Goal: Task Accomplishment & Management: Manage account settings

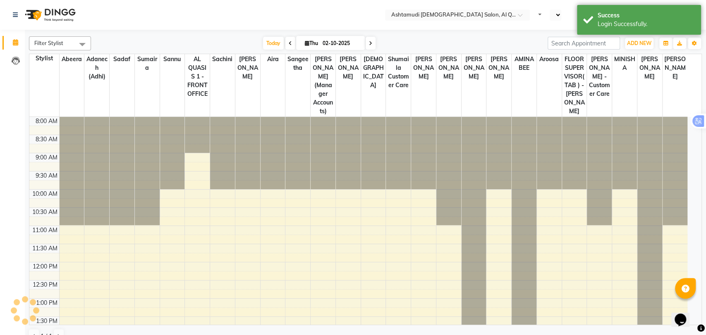
select select "en"
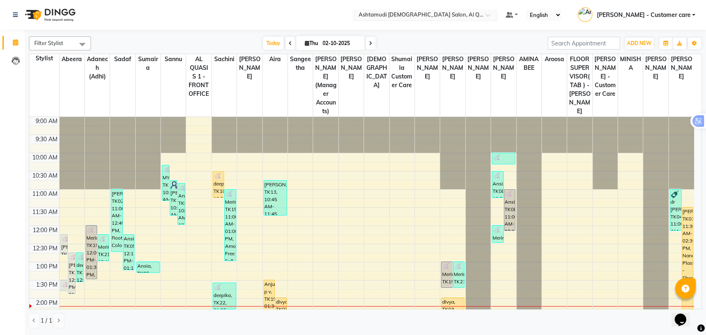
click at [453, 15] on input "text" at bounding box center [417, 16] width 120 height 8
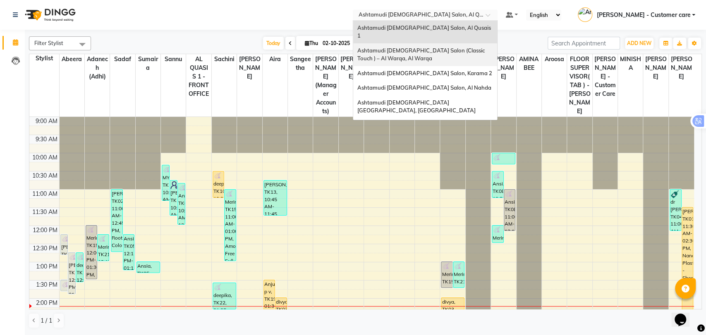
click at [426, 47] on div "Ashtamudi [DEMOGRAPHIC_DATA] Salon (Classic Touch ) – Al Warqa, Al Warqa" at bounding box center [425, 54] width 144 height 23
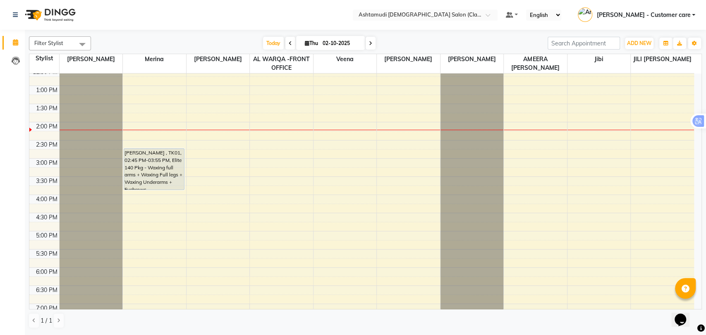
scroll to position [138, 0]
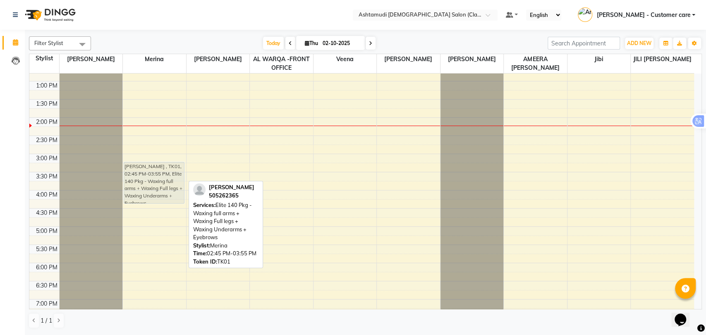
drag, startPoint x: 144, startPoint y: 162, endPoint x: 148, endPoint y: 180, distance: 19.1
click at [148, 180] on div "Melisha Sonia , TK01, 02:45 PM-03:55 PM, Elite 140 Pkg - Waxing full arms + Wax…" at bounding box center [154, 190] width 63 height 509
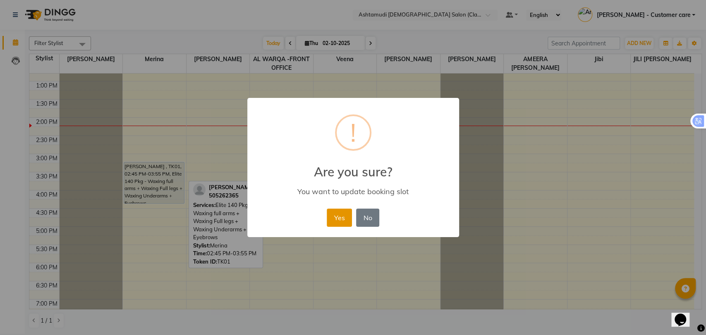
click at [334, 211] on button "Yes" at bounding box center [339, 218] width 25 height 18
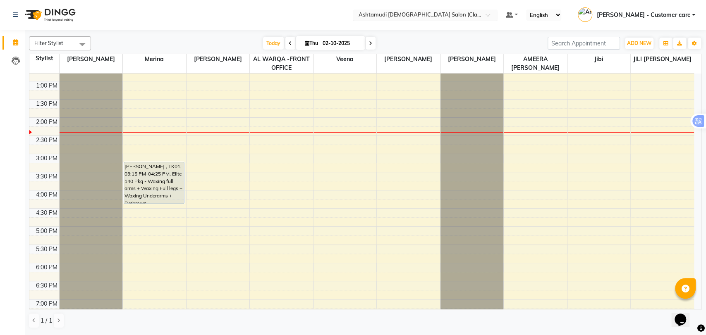
click at [454, 11] on div "× Ashtamudi Ladies Salon (Classic Touch ) – Al Warqa, Al Warqa" at bounding box center [420, 15] width 124 height 8
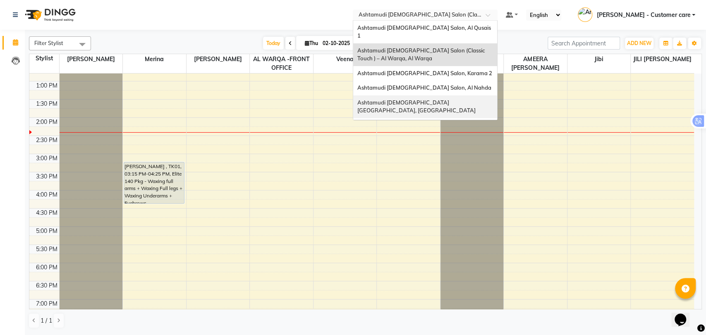
click at [446, 99] on span "Ashtamudi [DEMOGRAPHIC_DATA] [GEOGRAPHIC_DATA], [GEOGRAPHIC_DATA]" at bounding box center [416, 106] width 118 height 15
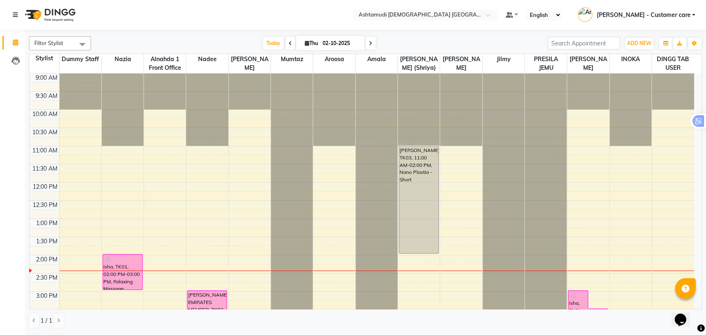
click at [370, 43] on icon at bounding box center [370, 43] width 3 height 5
type input "03-10-2025"
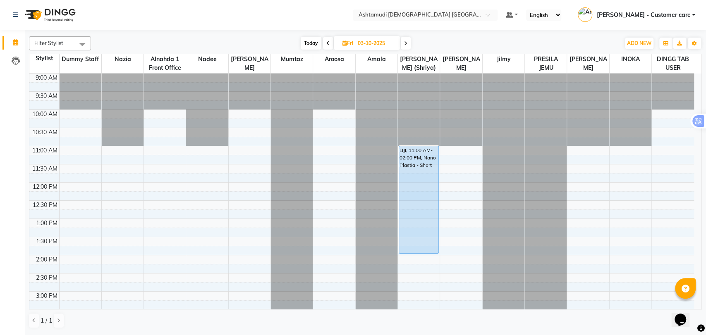
click at [63, 42] on span "Filter Stylist" at bounding box center [60, 43] width 62 height 14
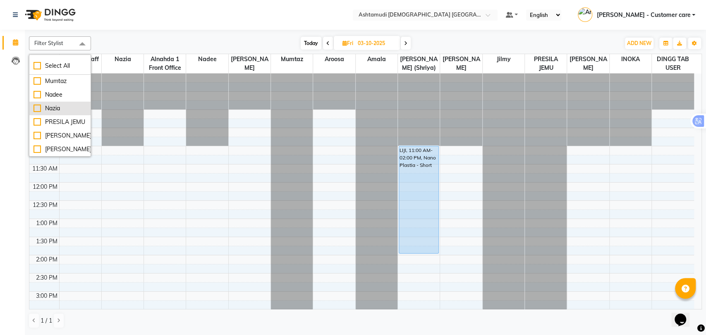
scroll to position [184, 0]
click at [198, 46] on div "Today Fri 03-10-2025" at bounding box center [355, 43] width 520 height 12
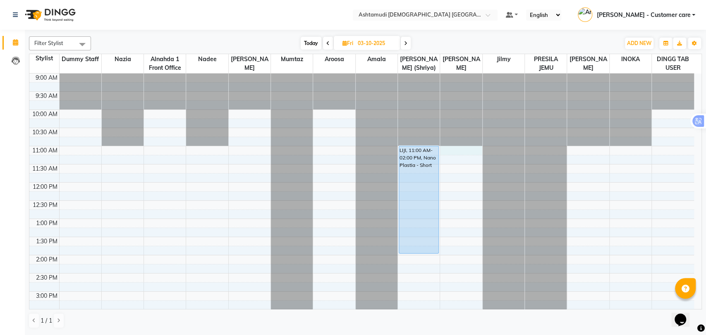
click at [456, 153] on div "9:00 AM 9:30 AM 10:00 AM 10:30 AM 11:00 AM 11:30 AM 12:00 PM 12:30 PM 1:00 PM 1…" at bounding box center [361, 328] width 664 height 509
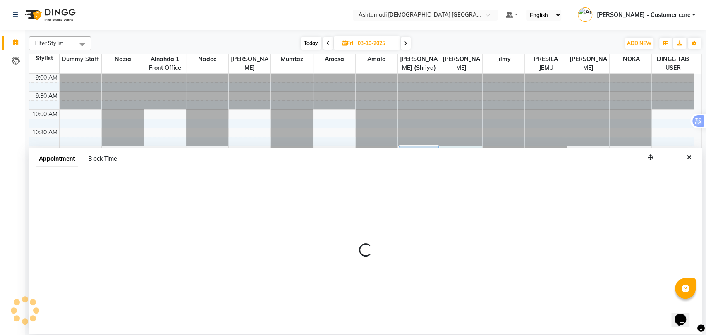
select select "86673"
select select "tentative"
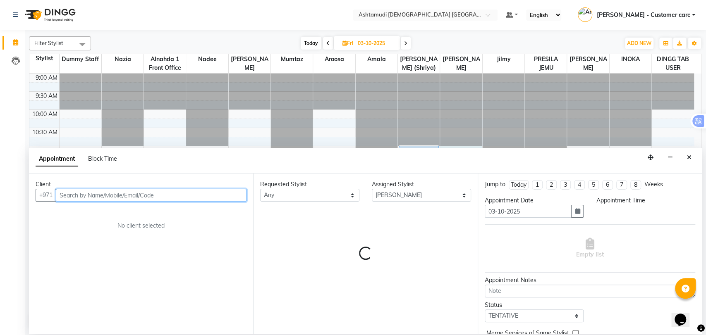
select select "660"
click at [116, 195] on input "text" at bounding box center [151, 195] width 191 height 13
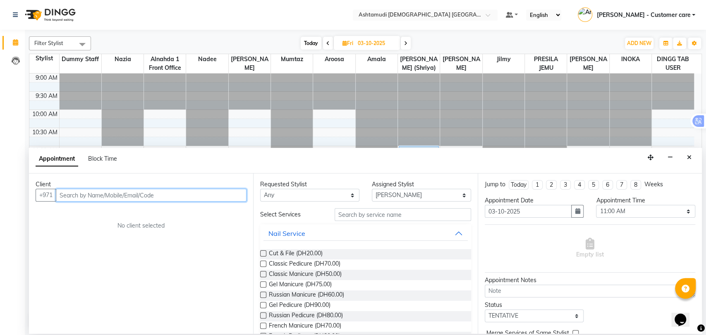
paste input "+971582518124"
click at [75, 194] on input "+971582518124" at bounding box center [134, 195] width 156 height 13
type input "582518124"
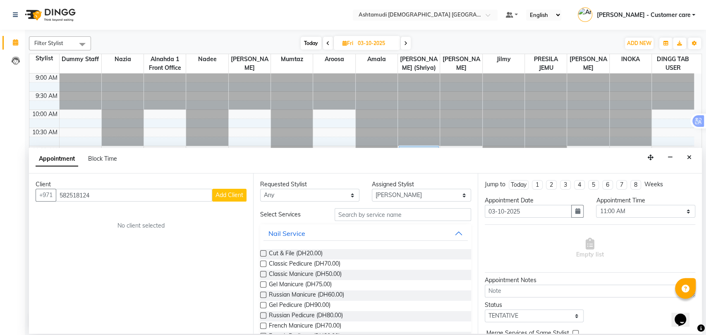
click at [237, 196] on span "Add Client" at bounding box center [229, 194] width 28 height 7
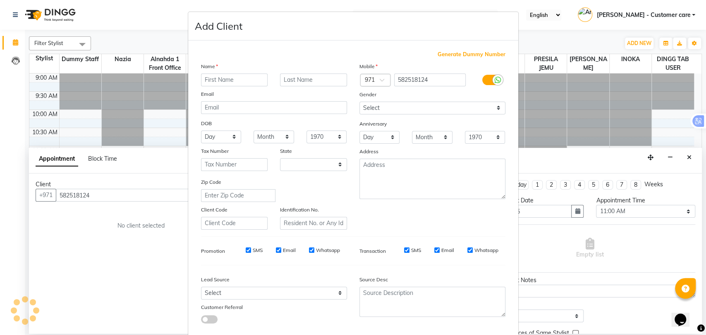
select select "3798"
click at [235, 80] on input "text" at bounding box center [234, 80] width 67 height 13
type input "sree vidhya"
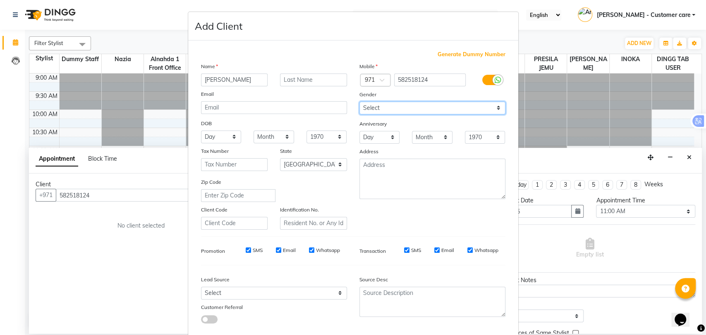
click at [396, 110] on select "Select [DEMOGRAPHIC_DATA] [DEMOGRAPHIC_DATA] Other Prefer Not To Say" at bounding box center [432, 108] width 146 height 13
select select "[DEMOGRAPHIC_DATA]"
click at [359, 102] on select "Select [DEMOGRAPHIC_DATA] [DEMOGRAPHIC_DATA] Other Prefer Not To Say" at bounding box center [432, 108] width 146 height 13
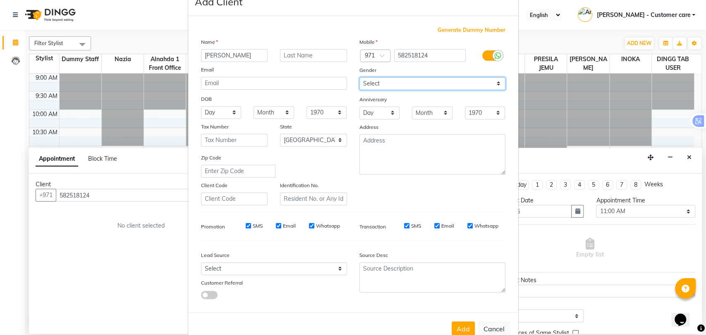
scroll to position [45, 0]
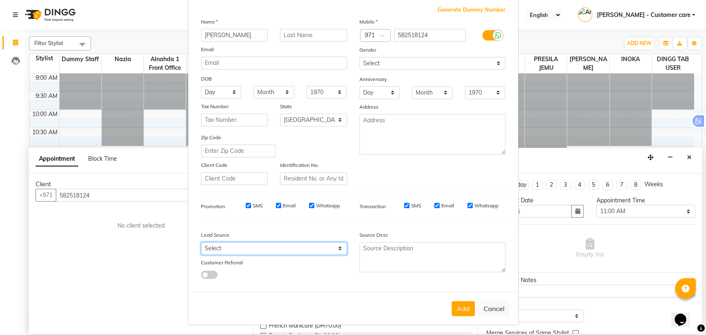
click at [281, 246] on select "Select Walk-in Referral Internet Friend Word of Mouth Advertisement Facebook Ju…" at bounding box center [274, 248] width 146 height 13
select select "49769"
click at [201, 242] on select "Select Walk-in Referral Internet Friend Word of Mouth Advertisement Facebook Ju…" at bounding box center [274, 248] width 146 height 13
click at [465, 304] on button "Add" at bounding box center [462, 308] width 23 height 15
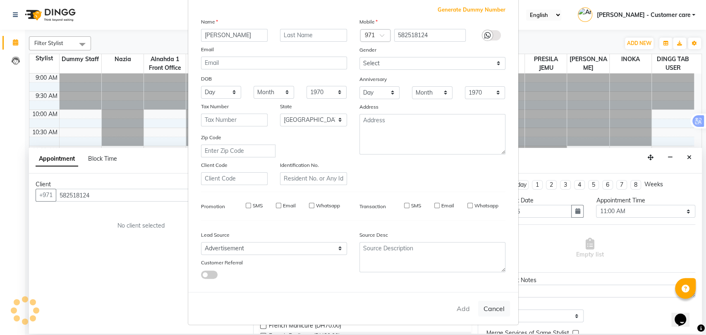
type input "58*****24"
select select
select select "null"
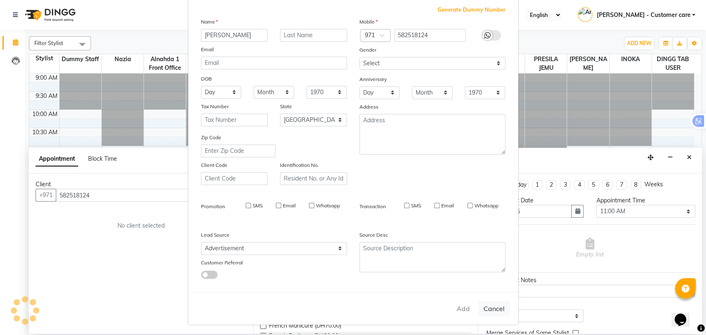
select select
checkbox input "false"
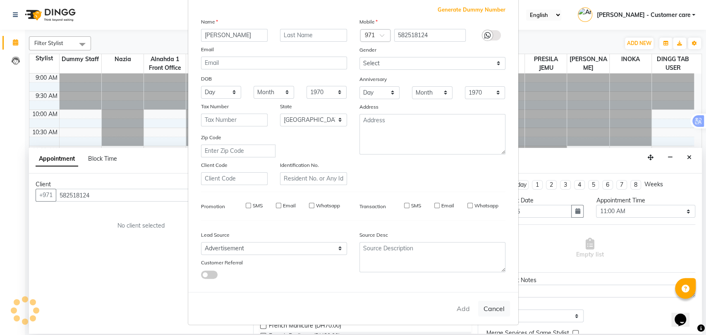
checkbox input "false"
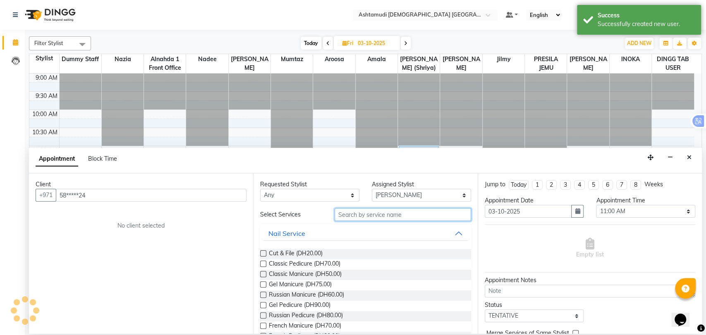
click at [383, 216] on input "text" at bounding box center [402, 214] width 136 height 13
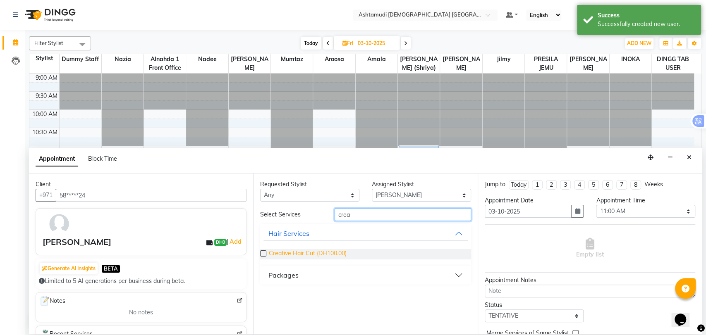
type input "crea"
click at [325, 254] on span "Creative Hair Cut (DH100.00)" at bounding box center [308, 254] width 78 height 10
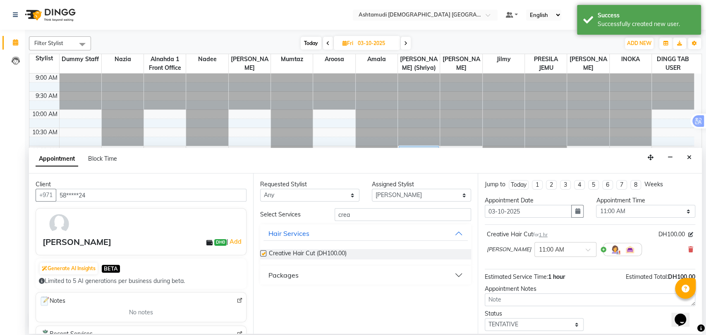
checkbox input "false"
click at [346, 213] on input "crea" at bounding box center [402, 214] width 136 height 13
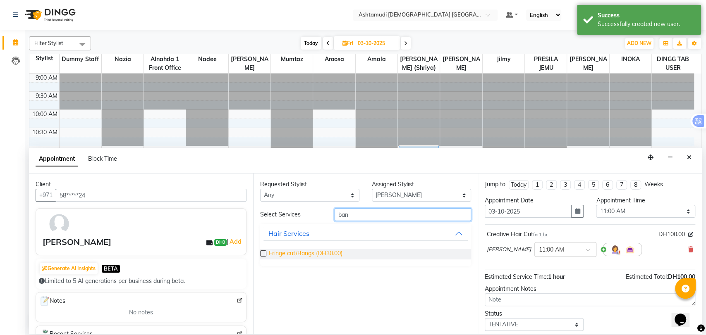
type input "ban"
click at [292, 255] on span "Fringe cut/Bangs (DH30.00)" at bounding box center [306, 254] width 74 height 10
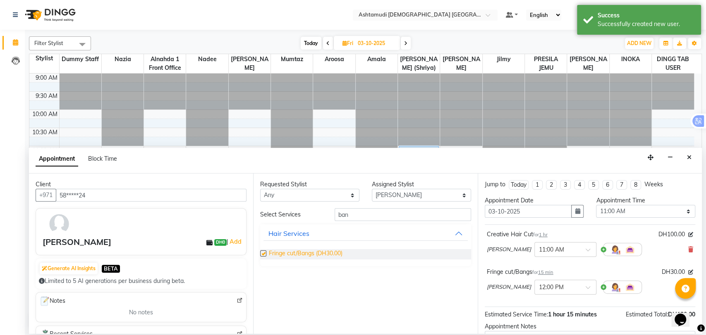
checkbox input "false"
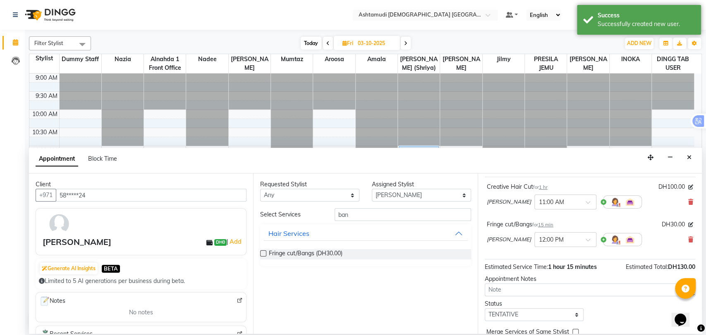
scroll to position [86, 0]
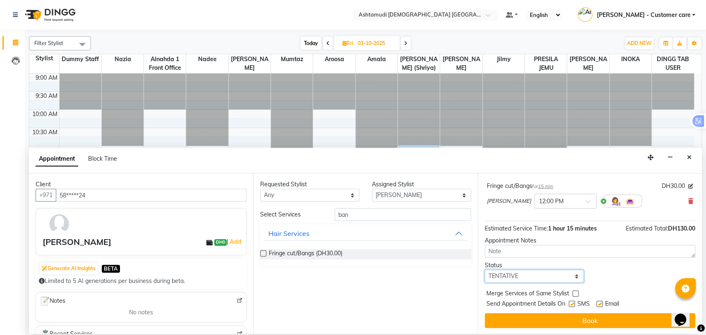
click at [547, 279] on select "Select TENTATIVE CONFIRM UPCOMING" at bounding box center [534, 276] width 99 height 13
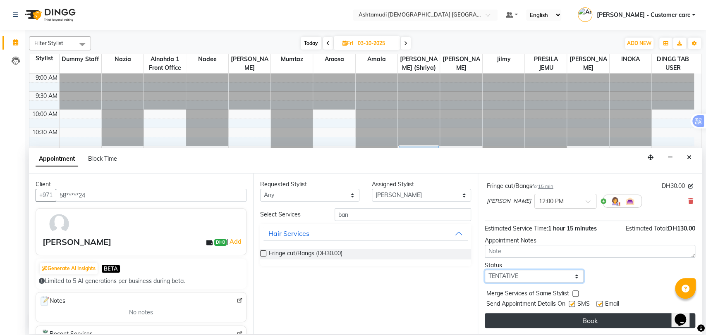
select select "upcoming"
click at [485, 270] on select "Select TENTATIVE CONFIRM UPCOMING" at bounding box center [534, 276] width 99 height 13
click at [528, 320] on button "Book" at bounding box center [590, 320] width 210 height 15
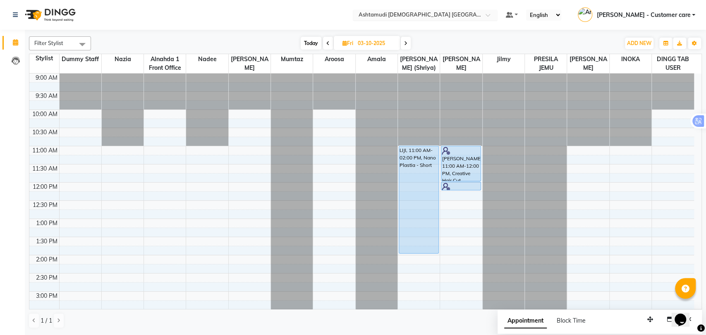
click at [442, 17] on input "text" at bounding box center [417, 16] width 120 height 8
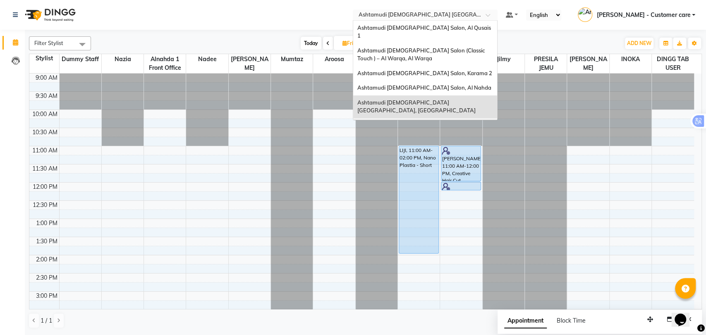
click at [455, 122] on span "Ashtamudi Ladies Salon - Al Karama, Burjuman -Dubai" at bounding box center [416, 133] width 119 height 23
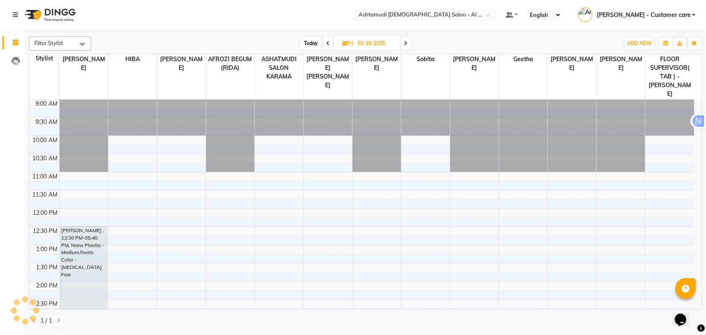
click at [313, 37] on span "Today" at bounding box center [311, 43] width 21 height 13
type input "02-10-2025"
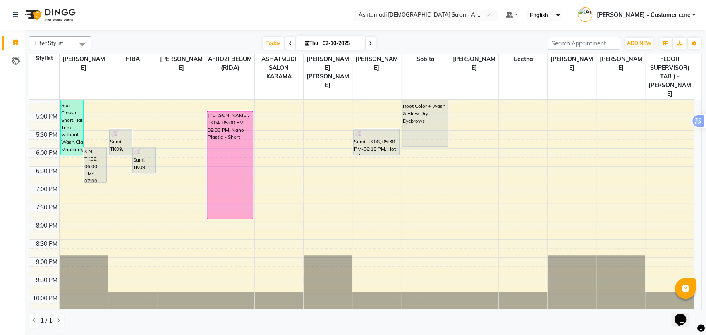
scroll to position [279, 0]
click at [179, 112] on div "9:00 AM 9:30 AM 10:00 AM 10:30 AM 11:00 AM 11:30 AM 12:00 PM 12:30 PM 1:00 PM 1…" at bounding box center [361, 75] width 664 height 509
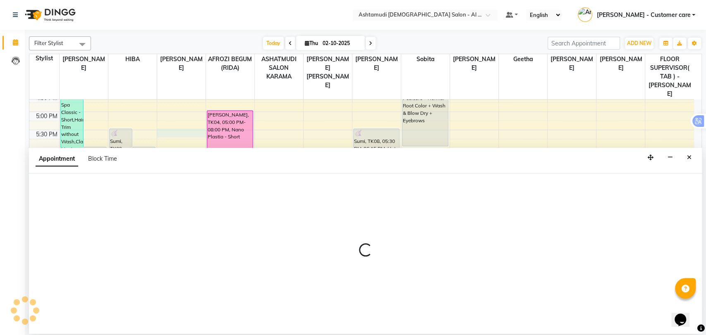
select select "51953"
select select "1050"
select select "tentative"
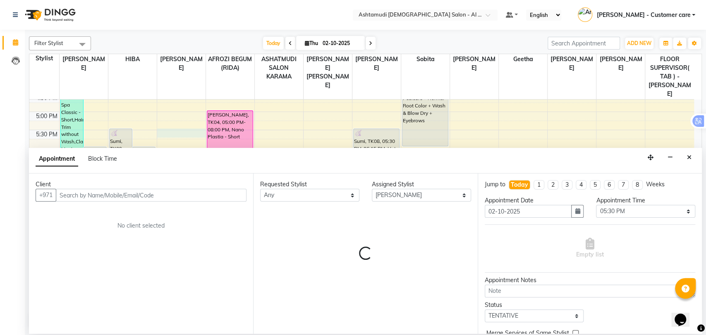
click at [92, 193] on input "text" at bounding box center [151, 195] width 191 height 13
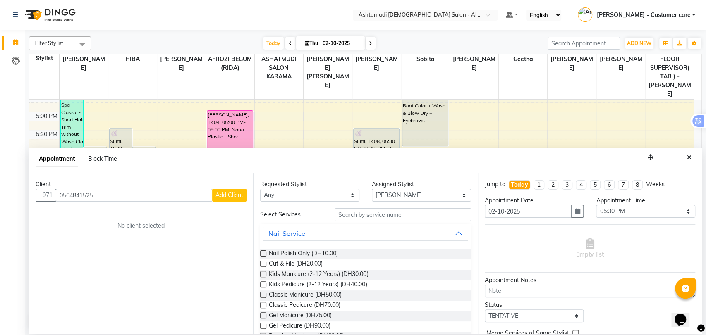
click at [62, 193] on input "0564841525" at bounding box center [134, 195] width 156 height 13
click at [63, 193] on input "0564841525" at bounding box center [134, 195] width 156 height 13
type input "564841525"
click at [224, 189] on button "Add Client" at bounding box center [229, 195] width 34 height 13
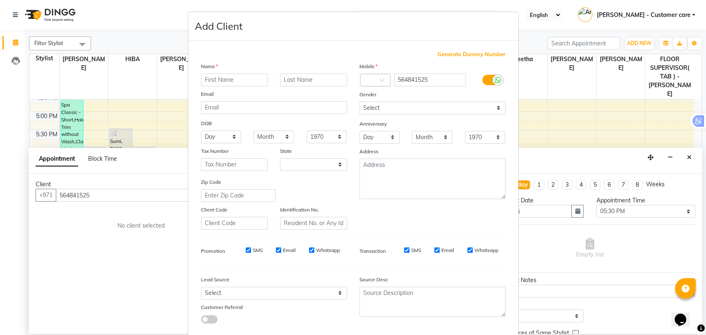
select select "3798"
click at [238, 71] on div "Name" at bounding box center [274, 68] width 158 height 12
click at [232, 81] on input "text" at bounding box center [234, 80] width 67 height 13
paste input "Akhila Raju"
drag, startPoint x: 218, startPoint y: 80, endPoint x: 236, endPoint y: 80, distance: 18.2
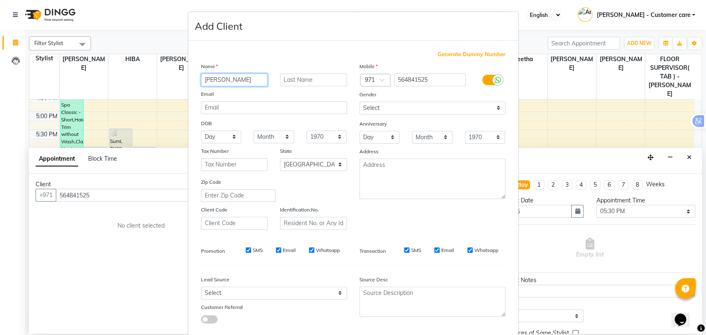
click at [236, 80] on input "Akhila Raju" at bounding box center [234, 80] width 67 height 13
type input "Akhila"
click at [311, 77] on input "text" at bounding box center [313, 80] width 67 height 13
paste input "Raju"
type input "Raju"
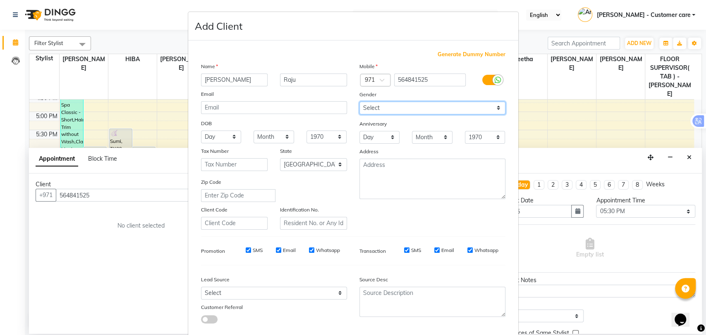
click at [385, 110] on select "Select [DEMOGRAPHIC_DATA] [DEMOGRAPHIC_DATA] Other Prefer Not To Say" at bounding box center [432, 108] width 146 height 13
select select "[DEMOGRAPHIC_DATA]"
click at [359, 102] on select "Select [DEMOGRAPHIC_DATA] [DEMOGRAPHIC_DATA] Other Prefer Not To Say" at bounding box center [432, 108] width 146 height 13
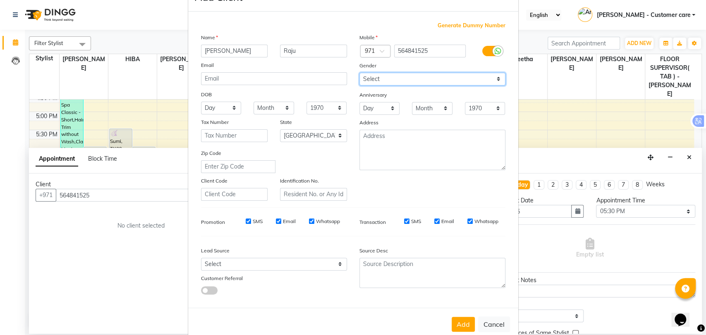
scroll to position [45, 0]
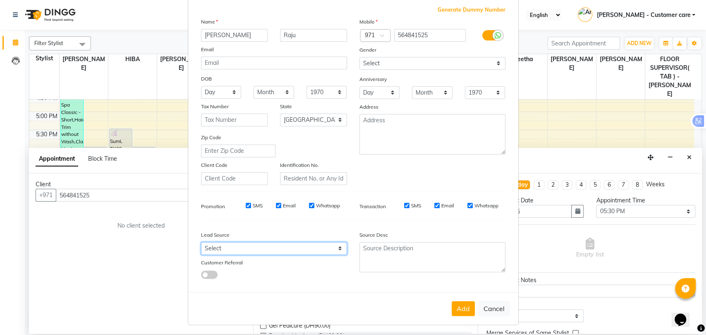
drag, startPoint x: 293, startPoint y: 246, endPoint x: 294, endPoint y: 241, distance: 4.6
click at [293, 245] on select "Select Walk-in Referral Internet Friend Word of Mouth Advertisement Facebook Ju…" at bounding box center [274, 248] width 146 height 13
select select "47017"
click at [201, 242] on select "Select Walk-in Referral Internet Friend Word of Mouth Advertisement Facebook Ju…" at bounding box center [274, 248] width 146 height 13
click at [456, 307] on button "Add" at bounding box center [462, 308] width 23 height 15
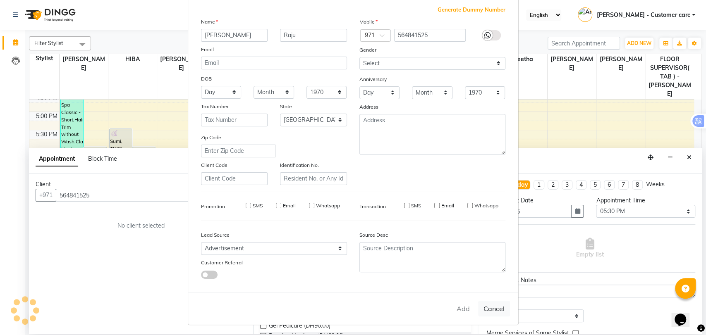
type input "56*****25"
select select
select select "null"
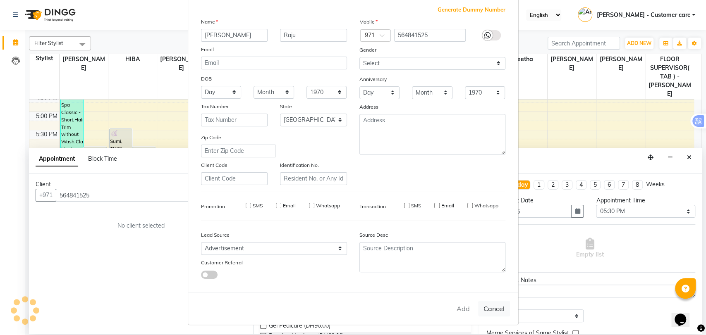
select select
checkbox input "false"
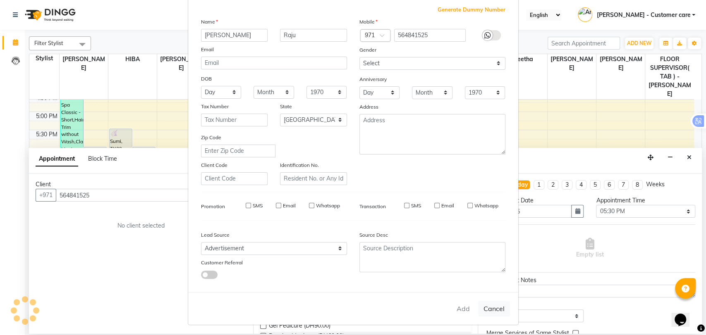
checkbox input "false"
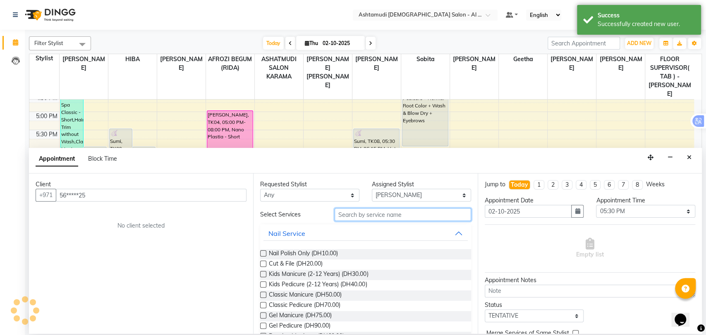
click at [389, 213] on input "text" at bounding box center [402, 214] width 136 height 13
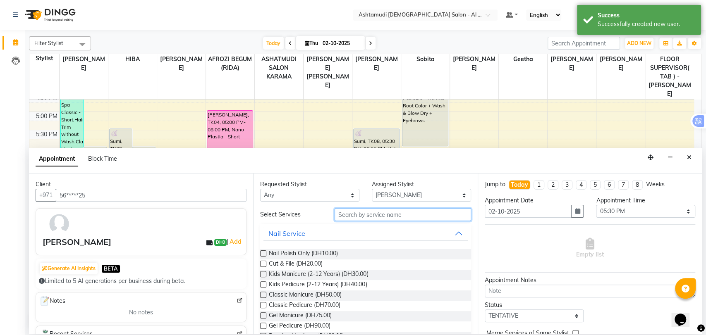
type input "m"
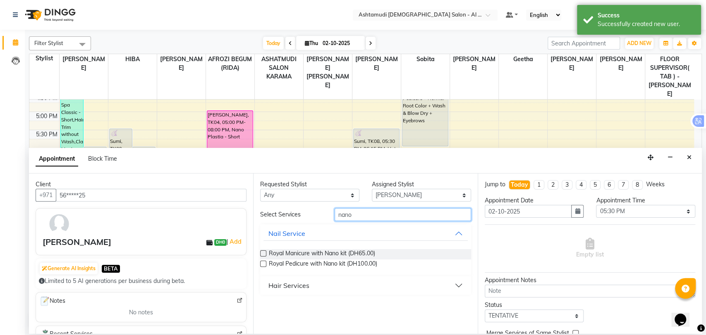
type input "nano"
click at [327, 291] on button "Hair Services" at bounding box center [365, 285] width 204 height 15
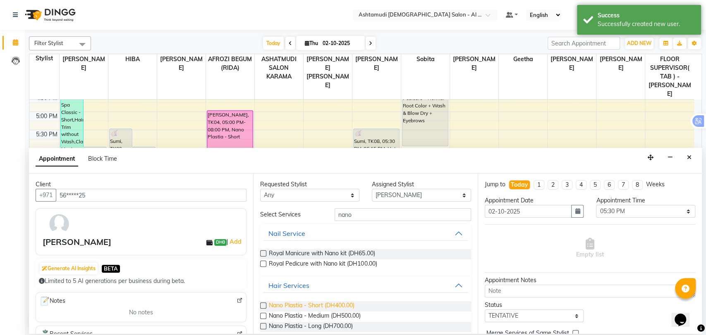
click at [318, 305] on span "Nano Plastia - Short (DH400.00)" at bounding box center [312, 306] width 86 height 10
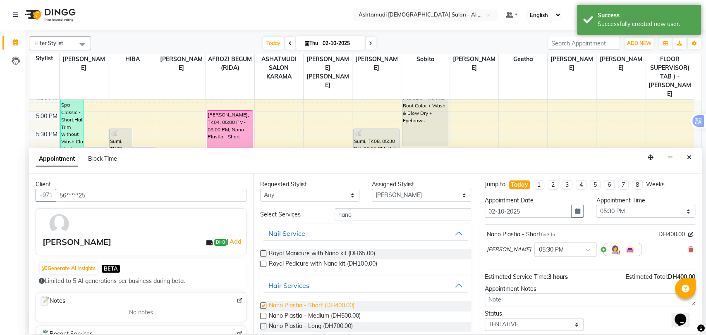
checkbox input "false"
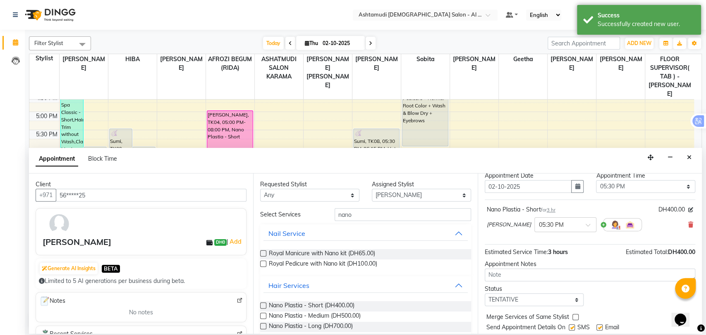
scroll to position [49, 0]
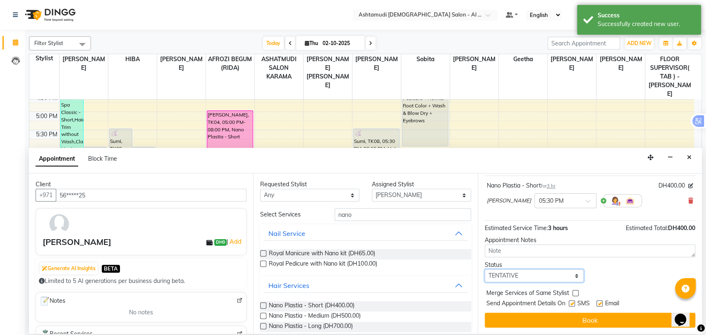
click at [537, 276] on select "Select TENTATIVE CONFIRM CHECK-IN UPCOMING" at bounding box center [534, 276] width 99 height 13
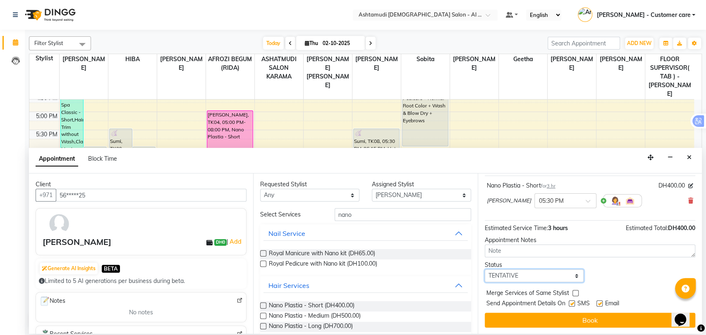
select select "upcoming"
click at [485, 270] on select "Select TENTATIVE CONFIRM CHECK-IN UPCOMING" at bounding box center [534, 276] width 99 height 13
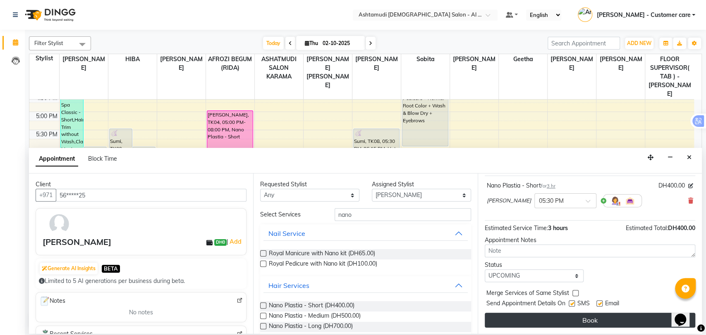
click at [565, 320] on button "Book" at bounding box center [590, 320] width 210 height 15
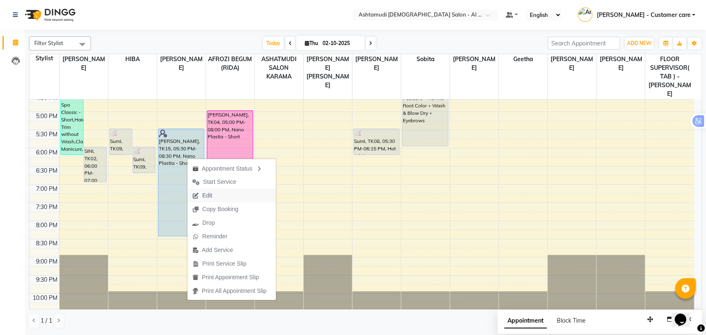
click at [208, 198] on span "Edit" at bounding box center [207, 195] width 10 height 9
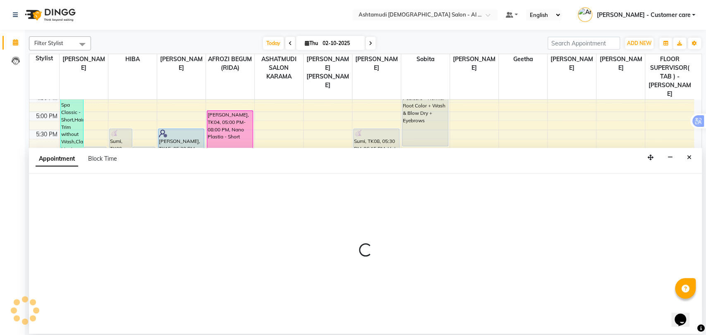
select select "tentative"
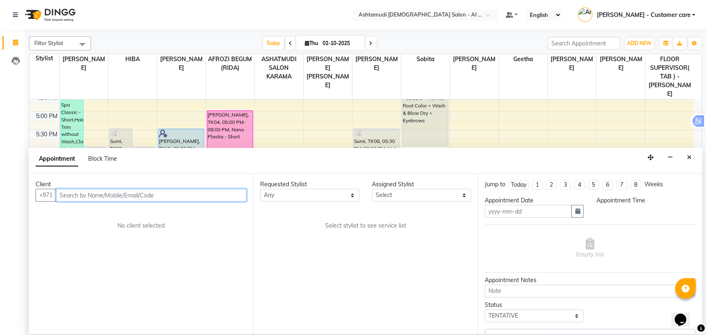
type input "02-10-2025"
select select "upcoming"
select select "1050"
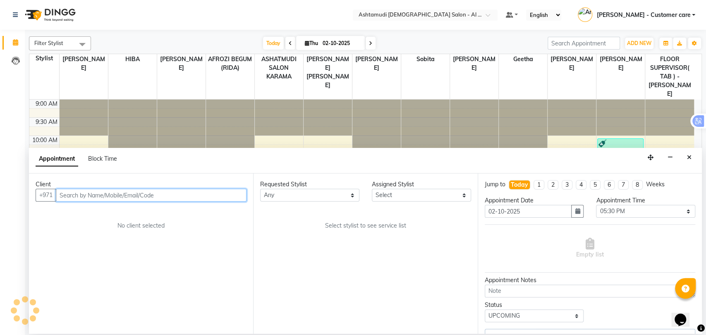
select select "51953"
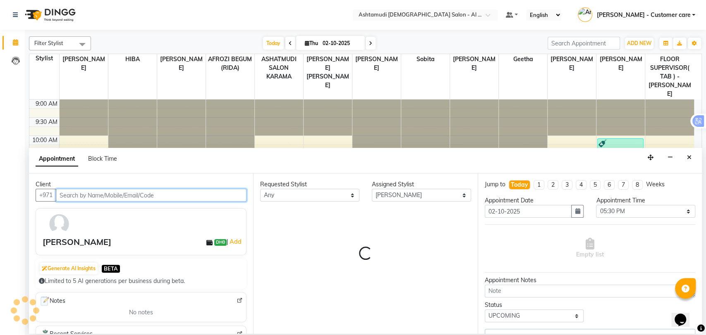
scroll to position [181, 0]
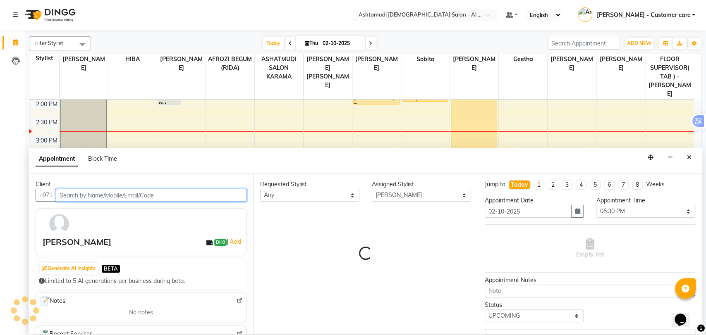
select select "3307"
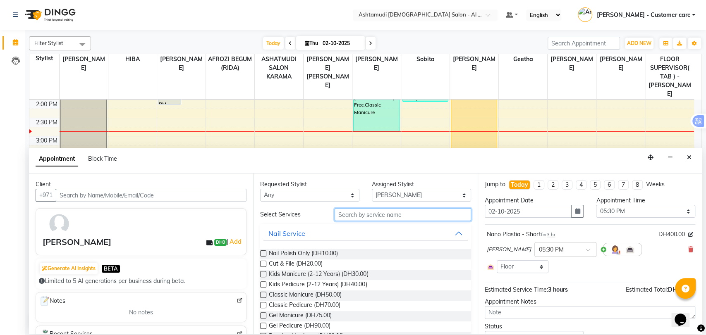
click at [350, 215] on input "text" at bounding box center [402, 214] width 136 height 13
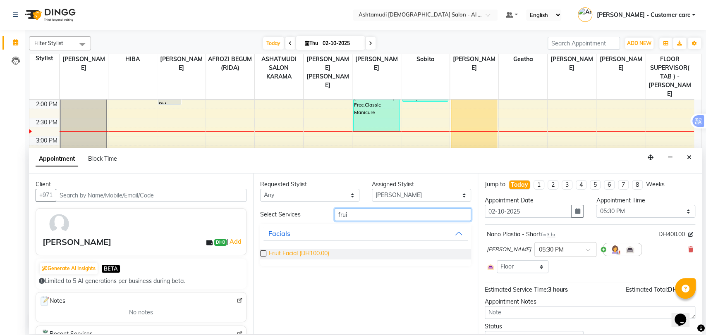
type input "frui"
click at [294, 255] on span "Fruit Facial (DH100.00)" at bounding box center [299, 254] width 60 height 10
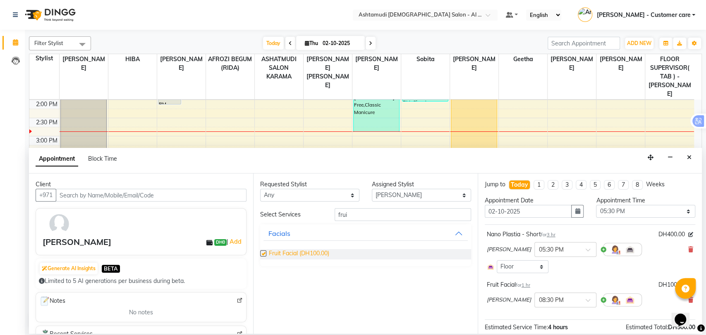
checkbox input "false"
click at [340, 212] on input "frui" at bounding box center [402, 214] width 136 height 13
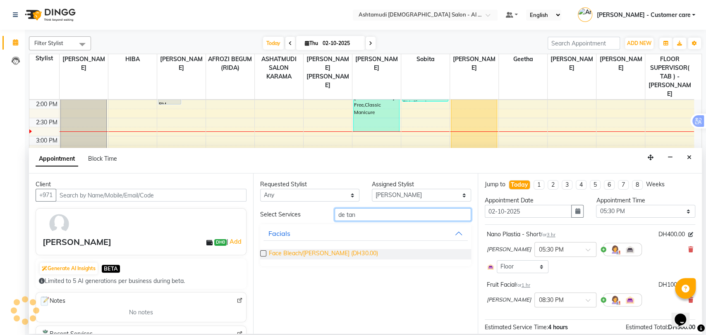
type input "de tan"
click at [315, 252] on span "Face Bleach/De-Tan (DH30.00)" at bounding box center [323, 254] width 109 height 10
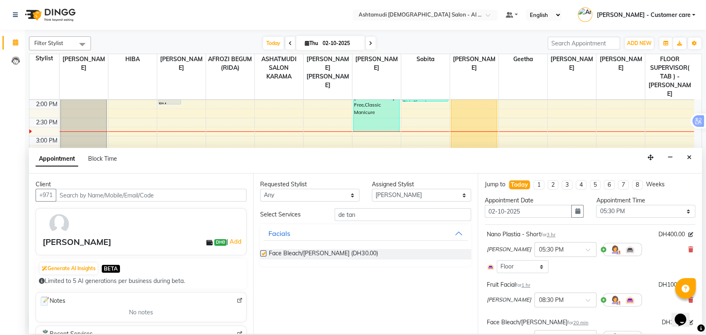
checkbox input "false"
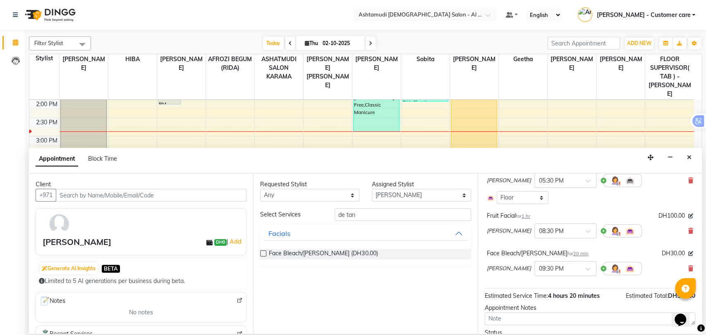
scroll to position [112, 0]
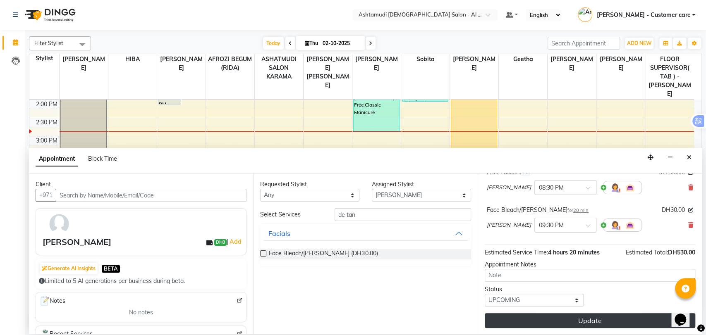
click at [543, 314] on button "Update" at bounding box center [590, 320] width 210 height 15
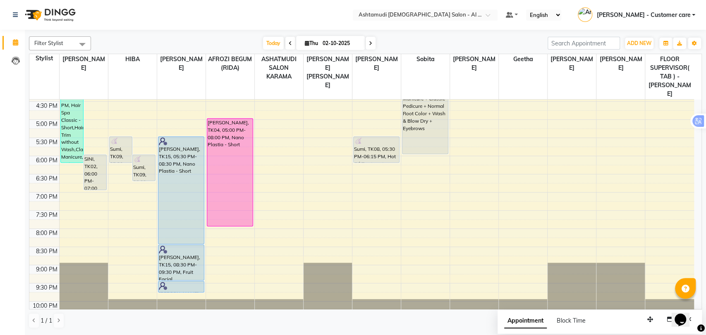
scroll to position [279, 0]
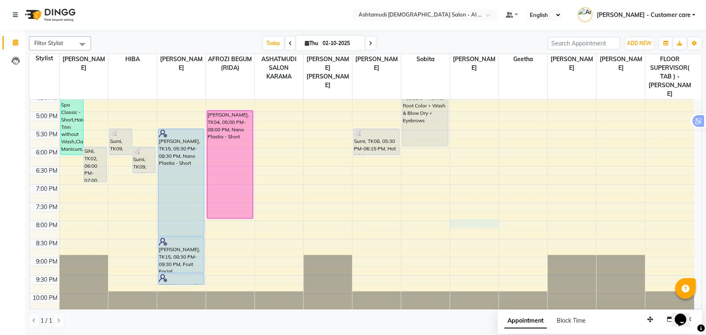
click at [482, 206] on div "9:00 AM 9:30 AM 10:00 AM 10:30 AM 11:00 AM 11:30 AM 12:00 PM 12:30 PM 1:00 PM 1…" at bounding box center [361, 75] width 664 height 509
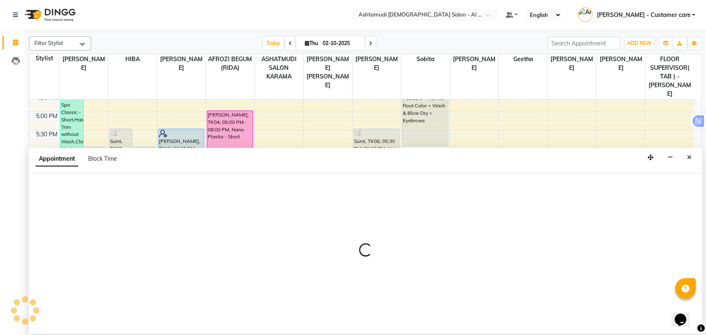
select select "82140"
select select "tentative"
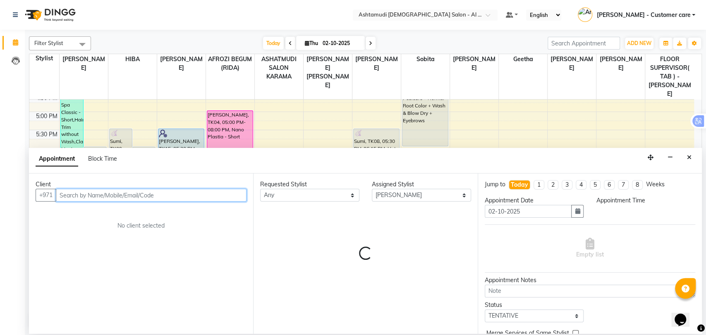
select select "1200"
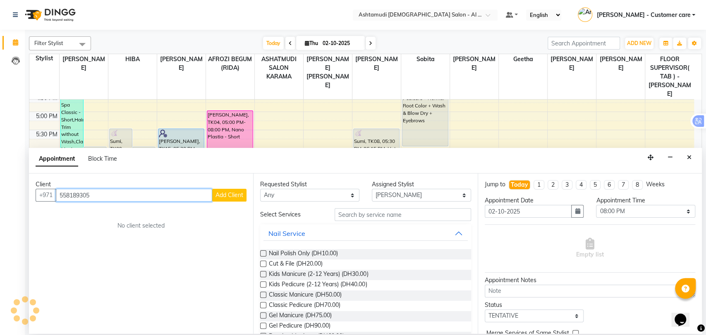
type input "558189305"
click at [223, 199] on button "Add Client" at bounding box center [229, 195] width 34 height 13
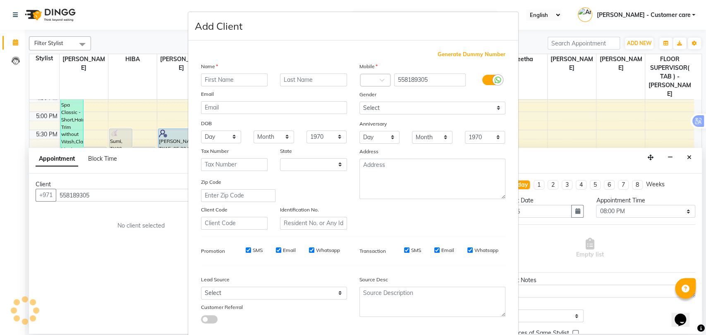
select select "3798"
click at [212, 84] on input "text" at bounding box center [234, 80] width 67 height 13
type input "shiny"
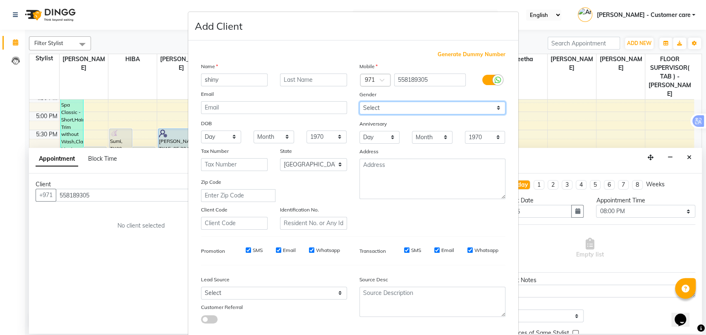
click at [393, 111] on select "Select [DEMOGRAPHIC_DATA] [DEMOGRAPHIC_DATA] Other Prefer Not To Say" at bounding box center [432, 108] width 146 height 13
select select "[DEMOGRAPHIC_DATA]"
click at [359, 102] on select "Select [DEMOGRAPHIC_DATA] [DEMOGRAPHIC_DATA] Other Prefer Not To Say" at bounding box center [432, 108] width 146 height 13
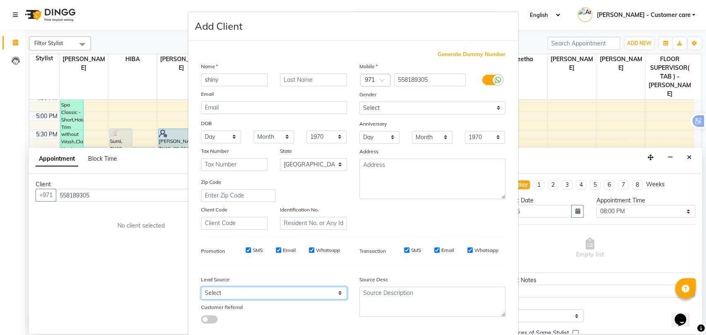
click at [278, 292] on select "Select Walk-in Referral Internet Friend Word of Mouth Advertisement Facebook Ju…" at bounding box center [274, 293] width 146 height 13
select select "47017"
click at [201, 287] on select "Select Walk-in Referral Internet Friend Word of Mouth Advertisement Facebook Ju…" at bounding box center [274, 293] width 146 height 13
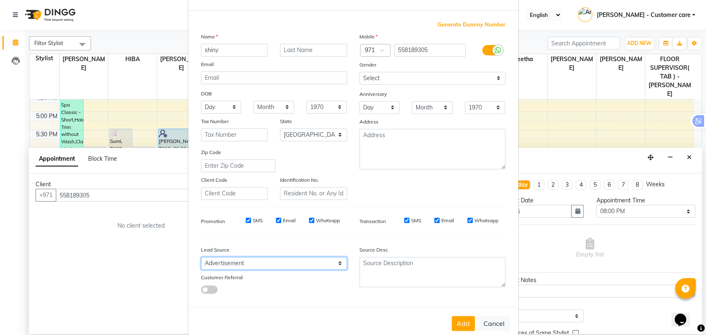
scroll to position [45, 0]
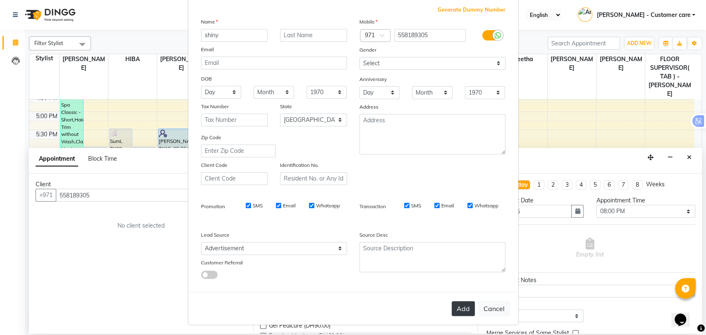
click at [460, 307] on button "Add" at bounding box center [462, 308] width 23 height 15
type input "55*****05"
select select
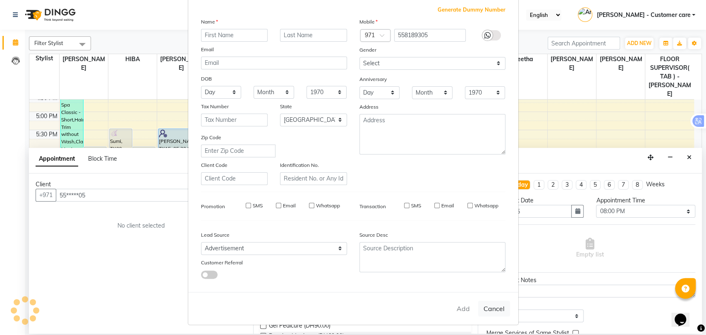
select select "null"
select select
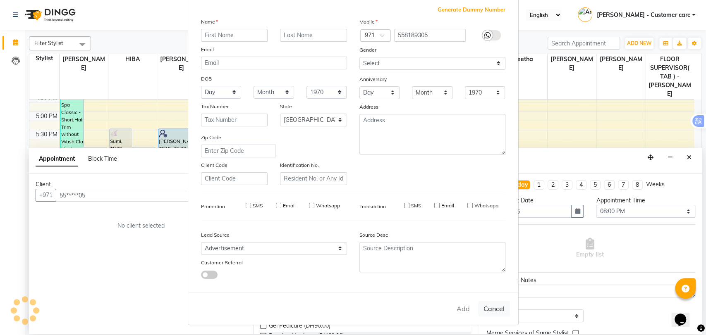
checkbox input "false"
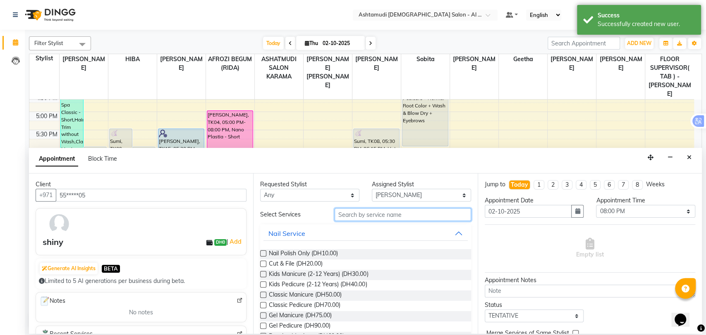
click at [376, 218] on input "text" at bounding box center [402, 214] width 136 height 13
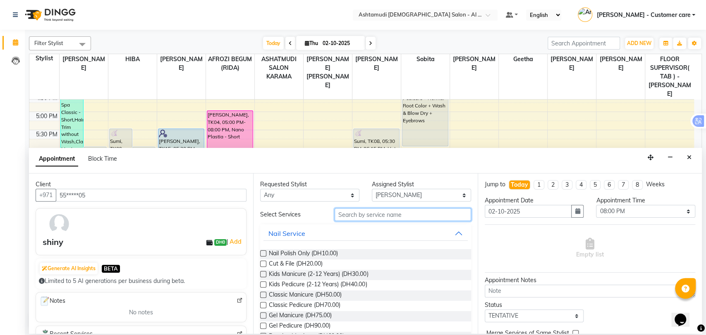
click at [384, 211] on input "text" at bounding box center [402, 214] width 136 height 13
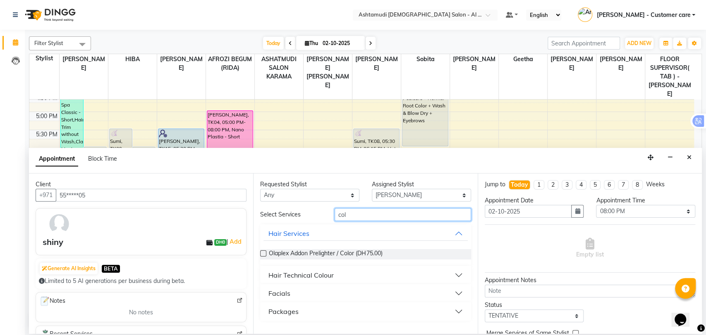
type input "col"
click at [458, 270] on button "Hair Technical Colour" at bounding box center [365, 275] width 204 height 15
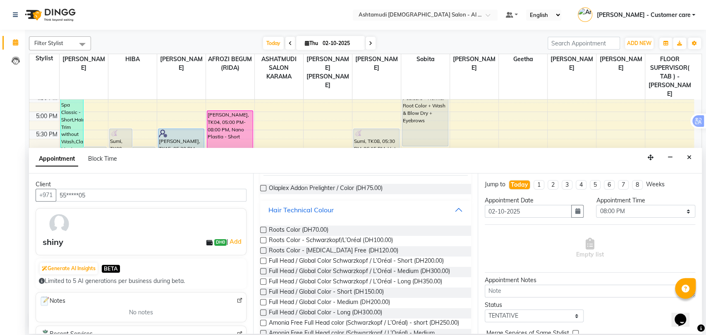
scroll to position [73, 0]
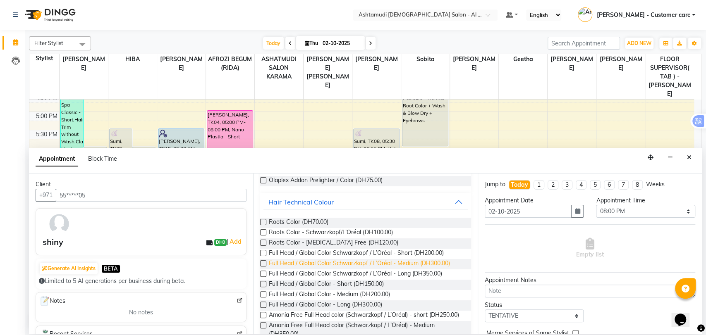
click at [334, 260] on span "Full Head / Global Color Schwarzkopf / L’Oréal - Medium (DH300.00)" at bounding box center [359, 264] width 181 height 10
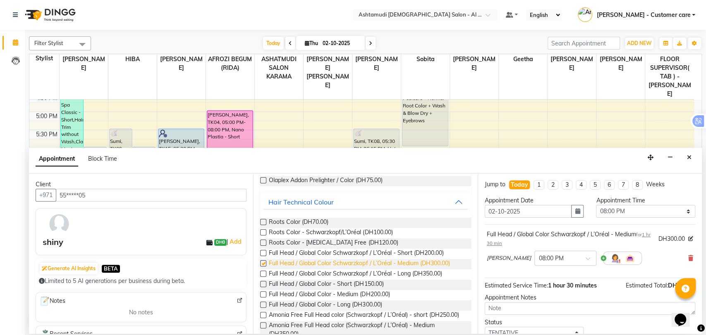
checkbox input "false"
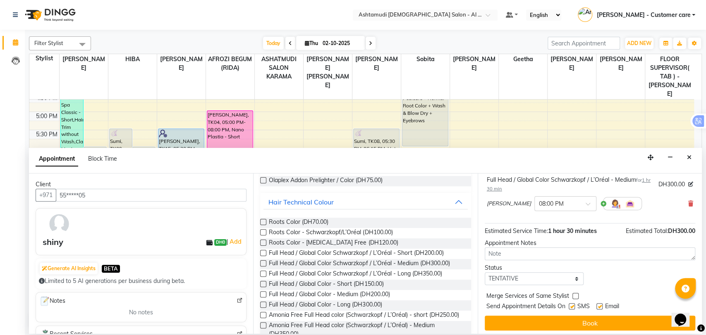
scroll to position [57, 0]
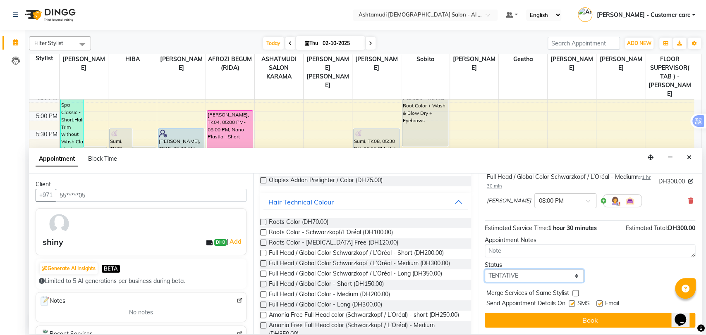
click at [536, 275] on select "Select TENTATIVE CONFIRM CHECK-IN UPCOMING" at bounding box center [534, 276] width 99 height 13
select select "upcoming"
click at [485, 270] on select "Select TENTATIVE CONFIRM CHECK-IN UPCOMING" at bounding box center [534, 276] width 99 height 13
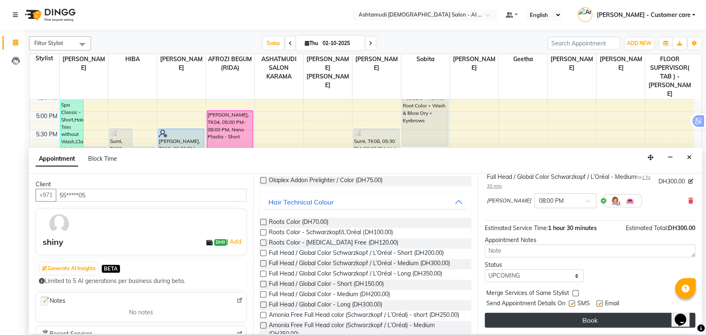
click at [550, 321] on button "Book" at bounding box center [590, 320] width 210 height 15
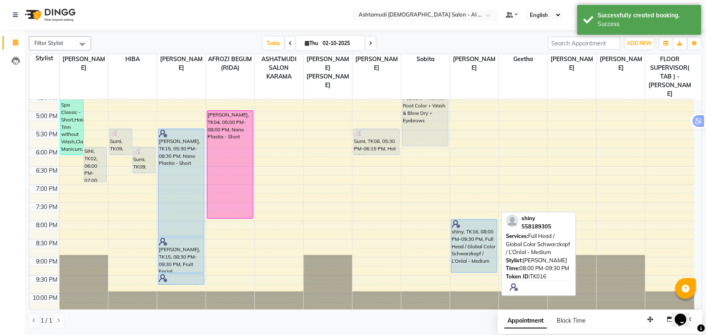
click at [480, 224] on div "shiny, TK16, 08:00 PM-09:30 PM, Full Head / Global Color Schwarzkopf / L’Oréal …" at bounding box center [473, 246] width 45 height 53
select select "5"
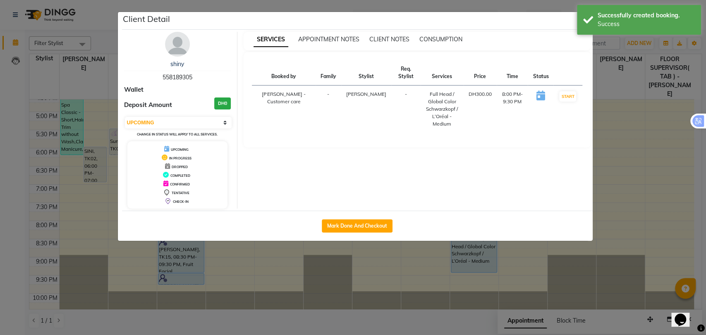
click at [161, 76] on div "shiny 558189305" at bounding box center [177, 71] width 107 height 22
drag, startPoint x: 162, startPoint y: 76, endPoint x: 203, endPoint y: 75, distance: 40.5
click at [203, 75] on div "shiny 558189305" at bounding box center [177, 71] width 107 height 22
copy span "558189305"
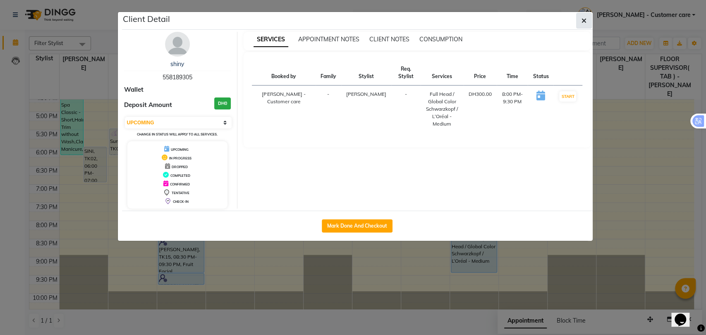
click at [588, 21] on button "button" at bounding box center [584, 21] width 16 height 16
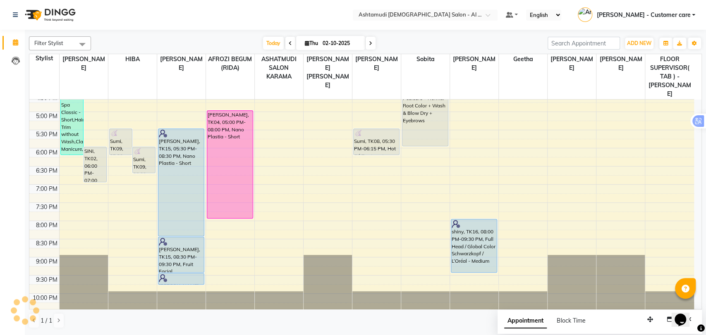
click at [372, 44] on span at bounding box center [370, 43] width 10 height 13
type input "03-10-2025"
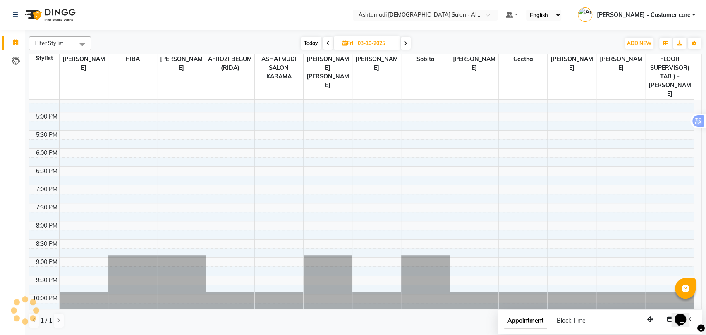
scroll to position [279, 0]
click at [88, 132] on div "9:00 AM 9:30 AM 10:00 AM 10:30 AM 11:00 AM 11:30 AM 12:00 PM 12:30 PM 1:00 PM 1…" at bounding box center [361, 75] width 664 height 509
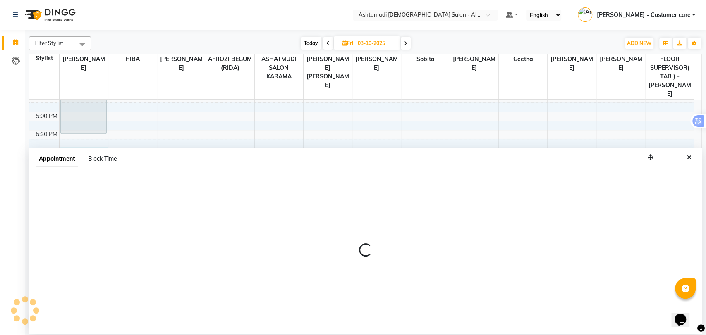
select select "51948"
select select "1080"
select select "tentative"
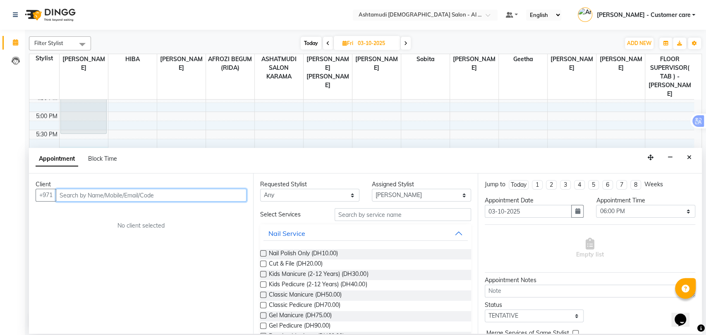
click at [145, 198] on input "text" at bounding box center [151, 195] width 191 height 13
paste input "56 294 0242"
type input "562940242"
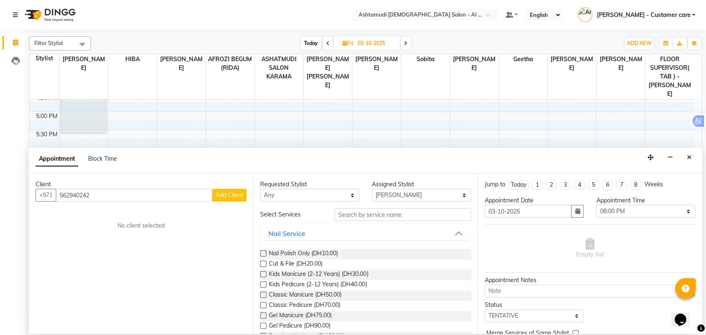
click at [239, 199] on button "Add Client" at bounding box center [229, 195] width 34 height 13
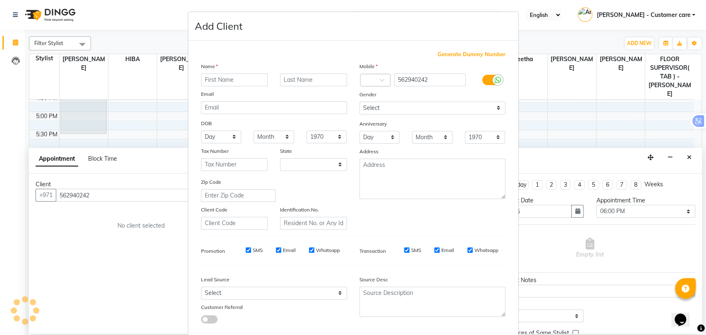
select select "3798"
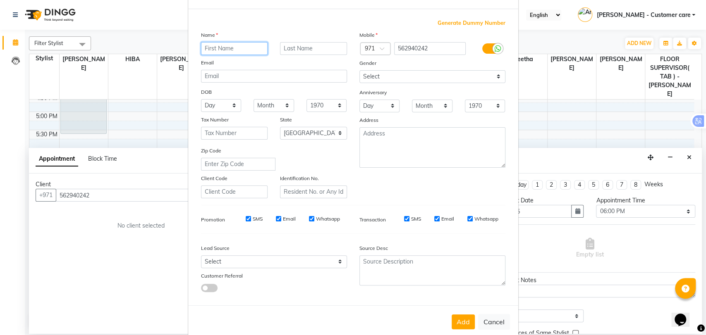
scroll to position [45, 0]
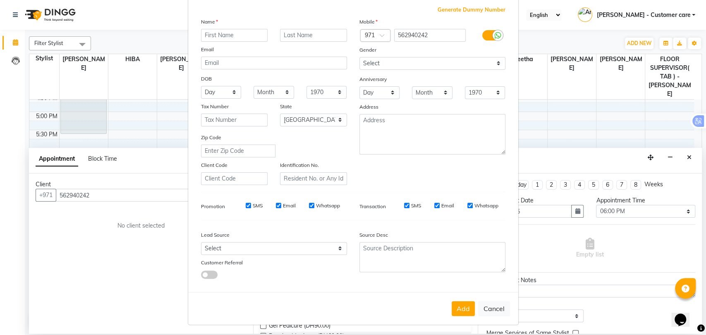
drag, startPoint x: 488, startPoint y: 309, endPoint x: 624, endPoint y: 240, distance: 152.7
click at [488, 308] on button "Cancel" at bounding box center [494, 309] width 32 height 16
select select
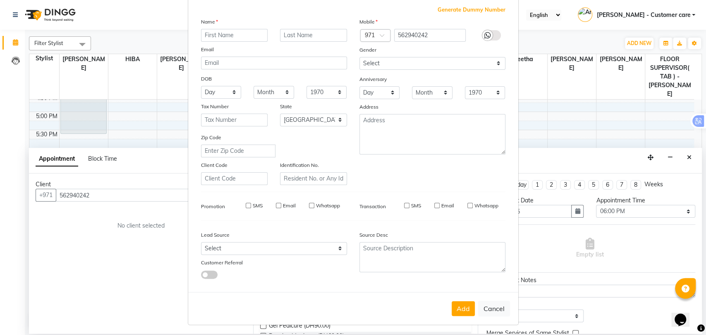
select select "null"
select select
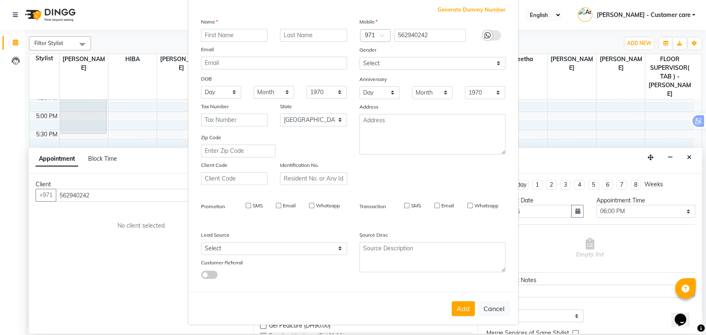
checkbox input "false"
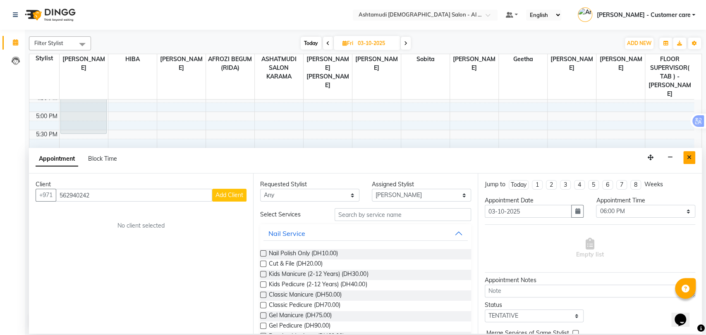
click at [688, 158] on icon "Close" at bounding box center [689, 158] width 5 height 6
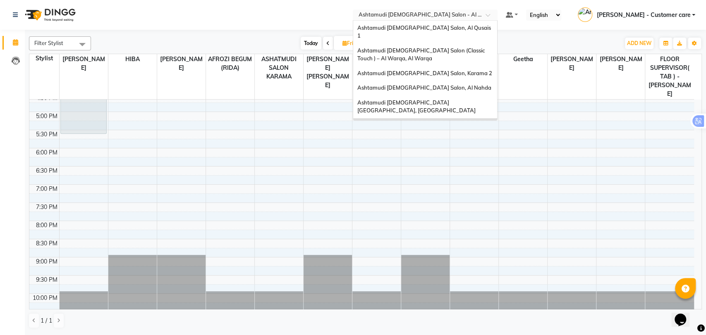
click at [477, 12] on input "text" at bounding box center [417, 16] width 120 height 8
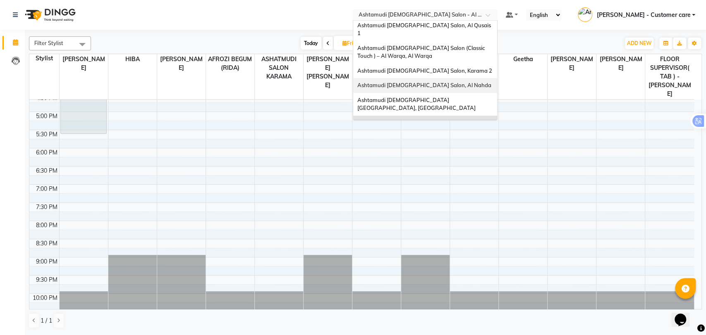
scroll to position [0, 0]
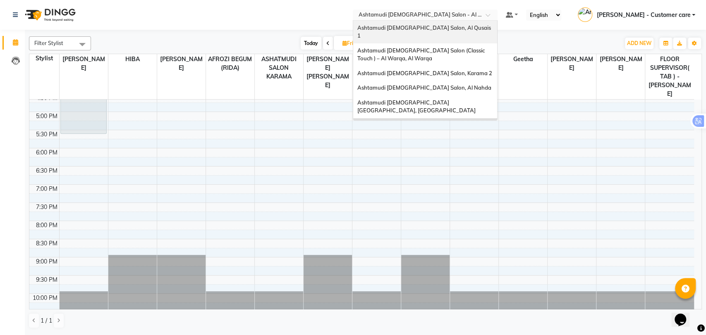
click at [423, 33] on div "Ashtamudi Ladies Salon, Al Qusais 1" at bounding box center [425, 32] width 144 height 23
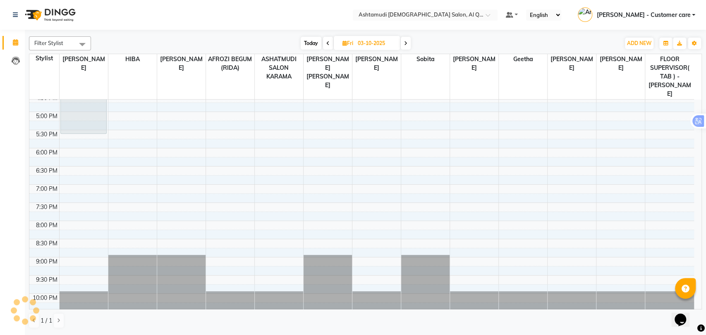
click at [328, 45] on icon at bounding box center [327, 43] width 3 height 5
type input "02-10-2025"
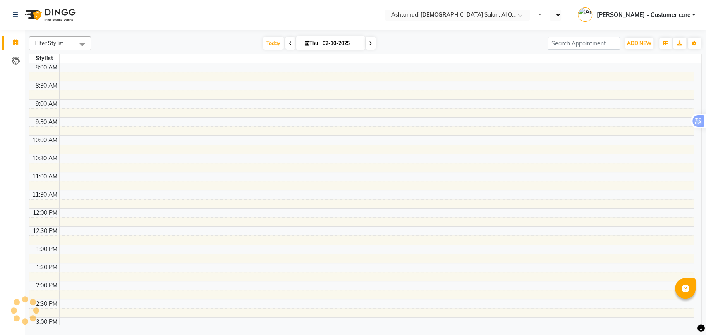
select select "en"
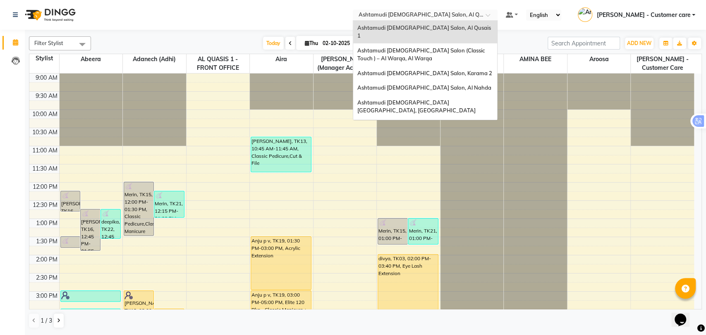
click at [489, 12] on div at bounding box center [425, 16] width 145 height 8
click at [448, 99] on span "Ashtamudi [DEMOGRAPHIC_DATA] [GEOGRAPHIC_DATA], [GEOGRAPHIC_DATA]" at bounding box center [416, 106] width 118 height 15
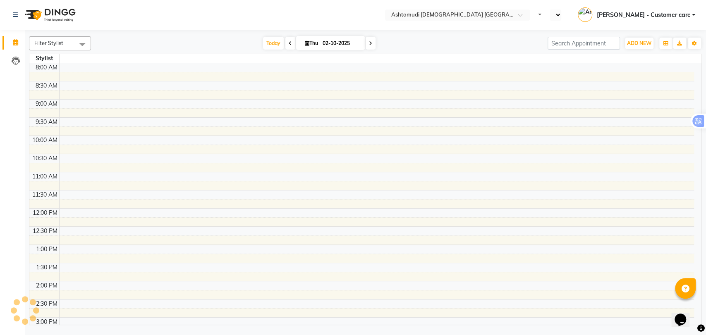
select select "en"
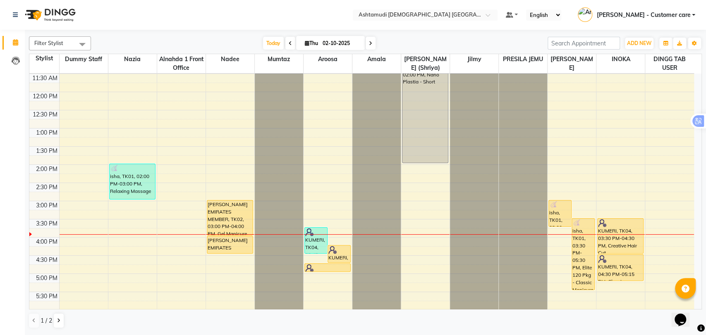
scroll to position [79, 0]
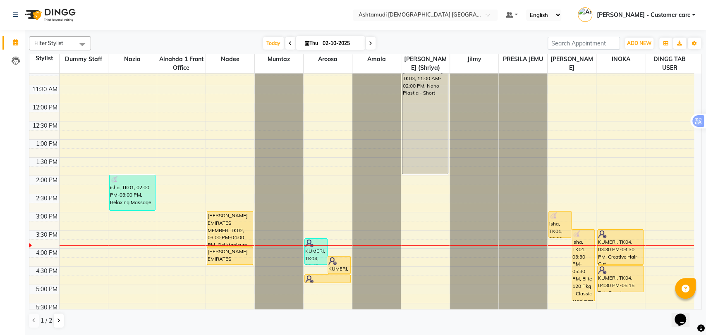
click at [372, 42] on span at bounding box center [370, 43] width 10 height 13
type input "03-10-2025"
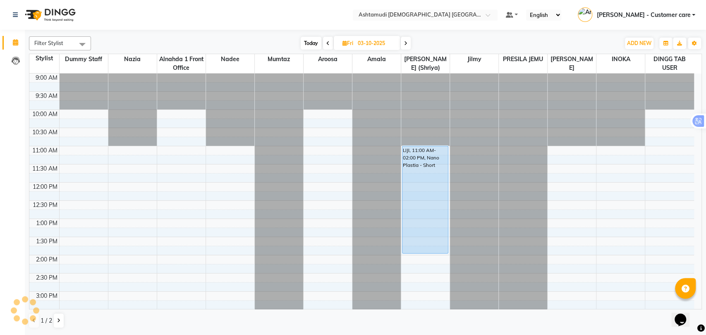
scroll to position [138, 0]
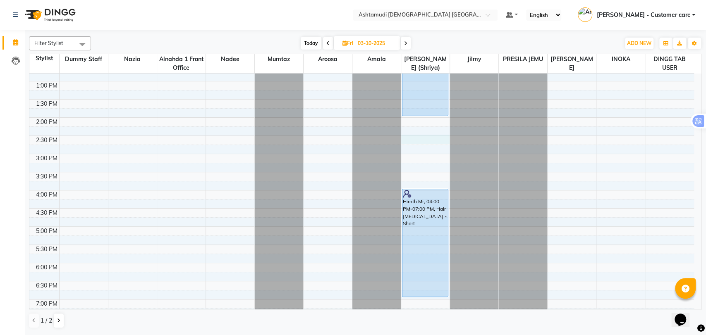
click at [423, 141] on div "9:00 AM 9:30 AM 10:00 AM 10:30 AM 11:00 AM 11:30 AM 12:00 PM 12:30 PM 1:00 PM 1…" at bounding box center [361, 190] width 664 height 509
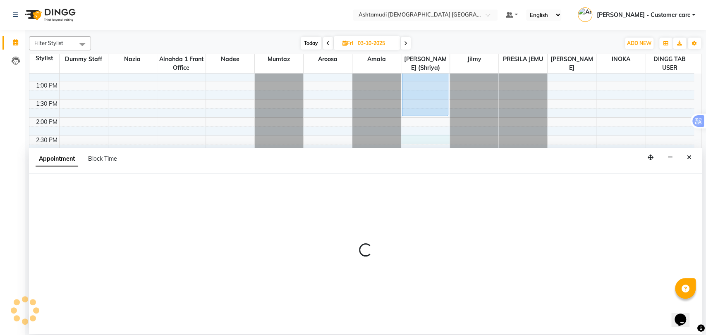
select select "86641"
select select "870"
select select "tentative"
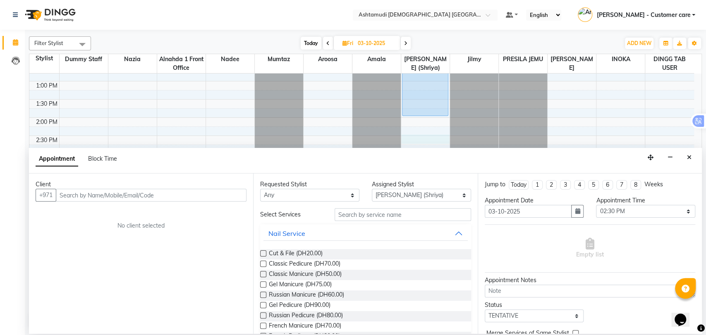
click at [138, 196] on input "text" at bounding box center [151, 195] width 191 height 13
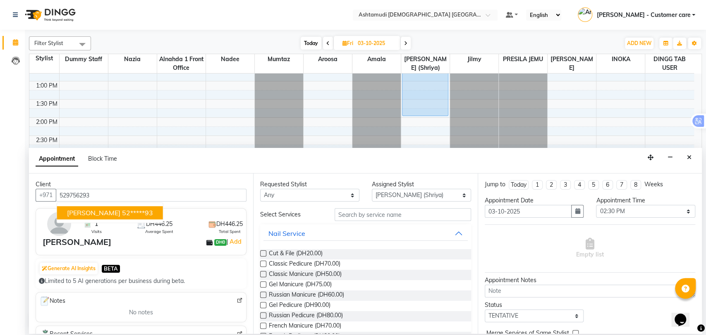
type input "529756293"
click at [380, 215] on input "text" at bounding box center [402, 214] width 136 height 13
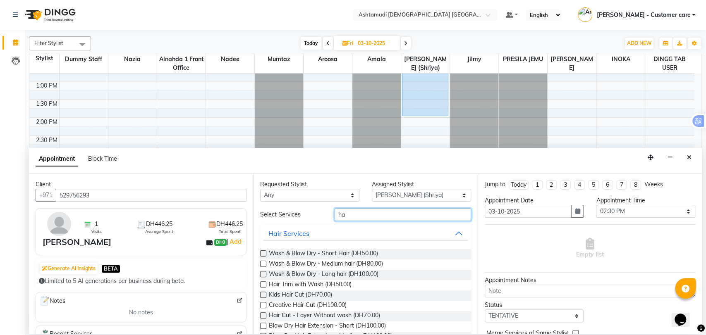
type input "h"
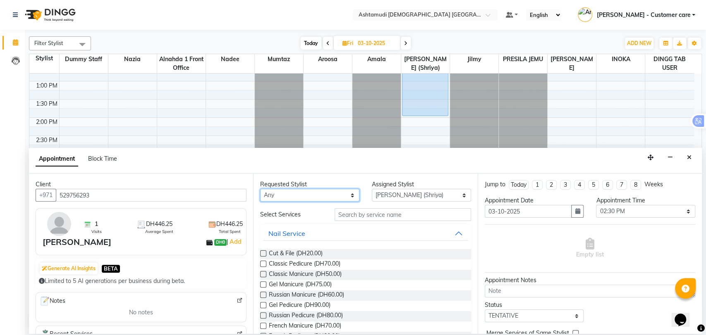
click at [303, 193] on select "Any Alnahda 1 front office Amala Aroosa Deepika Rani DINGG TAB USER Dummy Staff…" at bounding box center [309, 195] width 99 height 13
select select "86641"
click at [260, 189] on select "Any Alnahda 1 front office Amala Aroosa Deepika Rani DINGG TAB USER Dummy Staff…" at bounding box center [309, 195] width 99 height 13
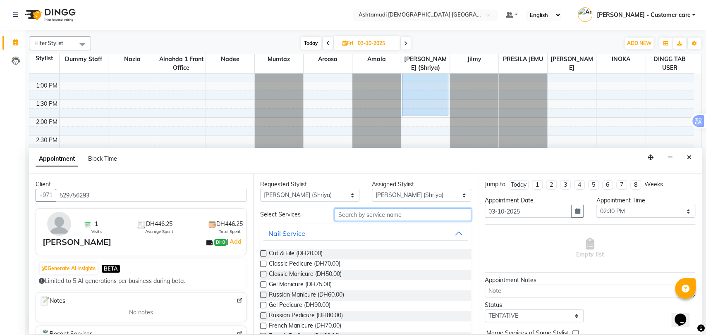
click at [368, 215] on input "text" at bounding box center [402, 214] width 136 height 13
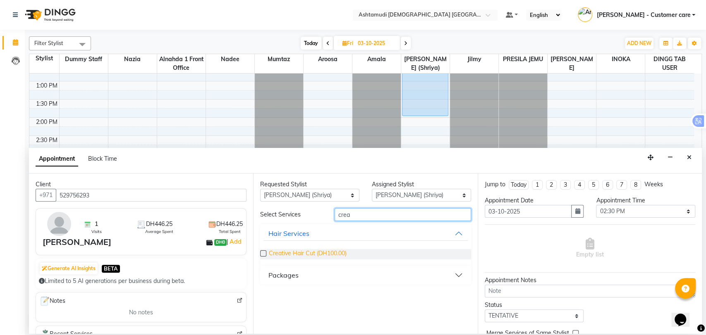
type input "crea"
click at [342, 253] on span "Creative Hair Cut (DH100.00)" at bounding box center [308, 254] width 78 height 10
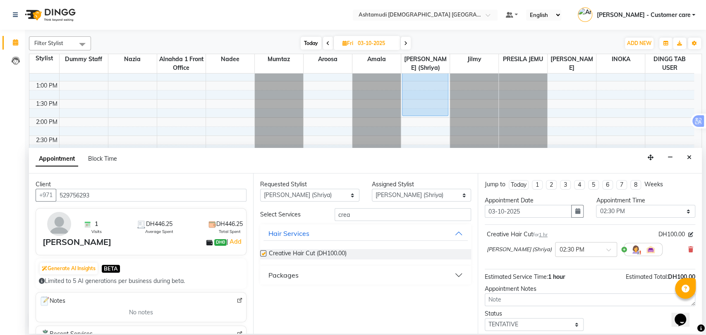
checkbox input "false"
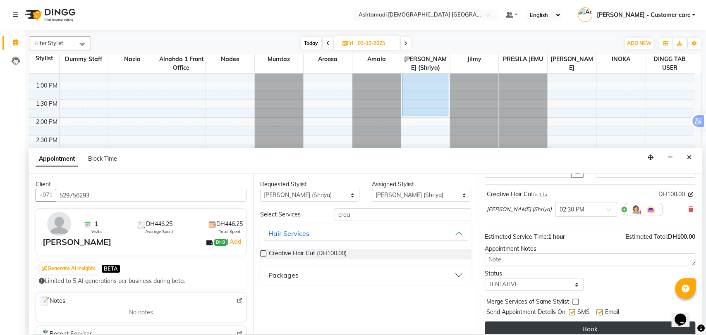
scroll to position [49, 0]
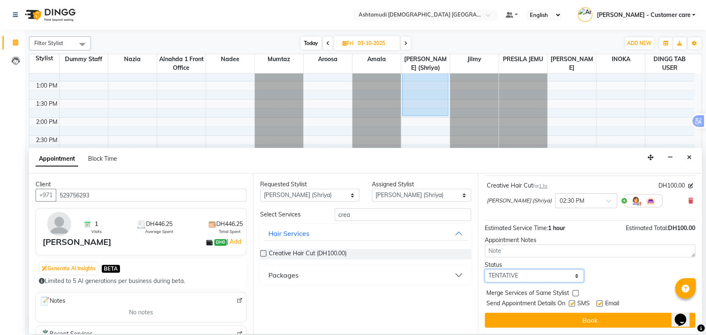
click at [538, 275] on select "Select TENTATIVE CONFIRM UPCOMING" at bounding box center [534, 276] width 99 height 13
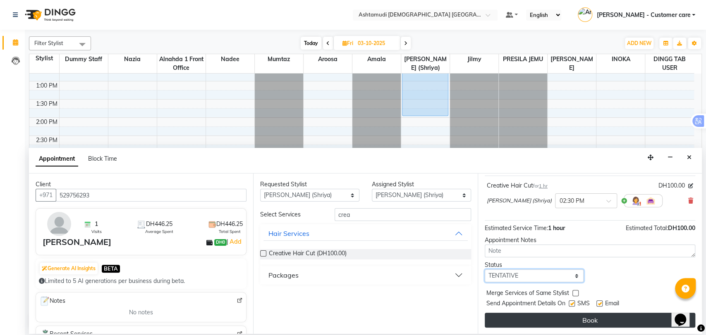
select select "upcoming"
click at [485, 270] on select "Select TENTATIVE CONFIRM UPCOMING" at bounding box center [534, 276] width 99 height 13
click at [553, 320] on button "Book" at bounding box center [590, 320] width 210 height 15
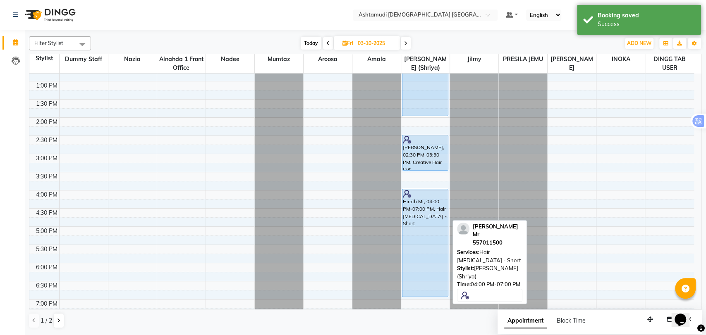
click at [415, 217] on div "Hirath Mr, 04:00 PM-07:00 PM, Hair Botox - Short" at bounding box center [424, 242] width 45 height 107
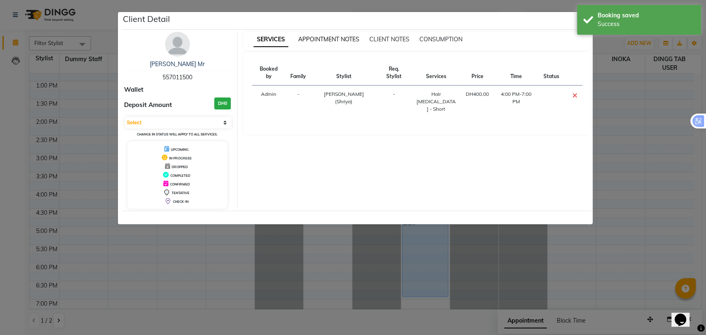
click at [332, 39] on span "APPOINTMENT NOTES" at bounding box center [328, 39] width 61 height 7
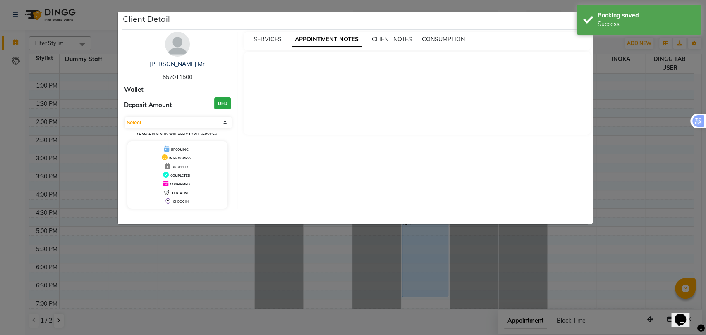
click at [568, 22] on div "Client Detail" at bounding box center [357, 21] width 470 height 18
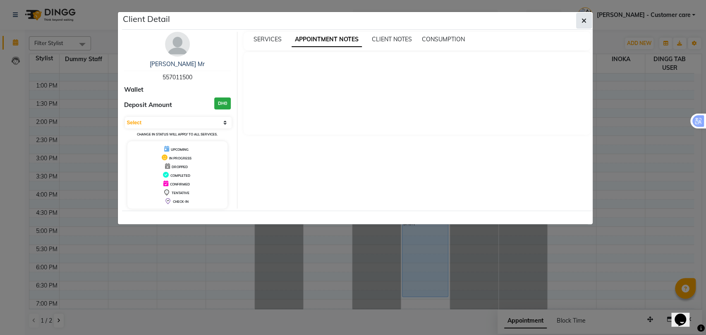
click at [586, 21] on button "button" at bounding box center [584, 21] width 16 height 16
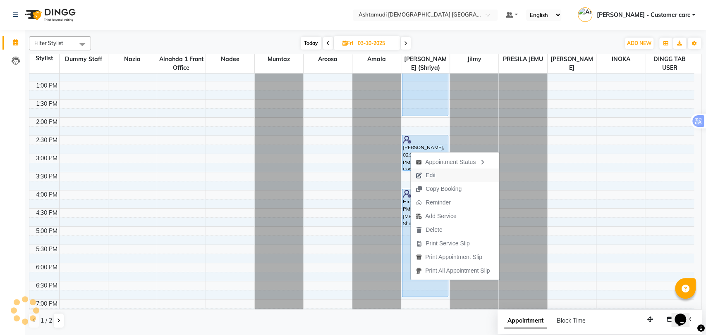
click at [432, 177] on span "Edit" at bounding box center [430, 175] width 10 height 9
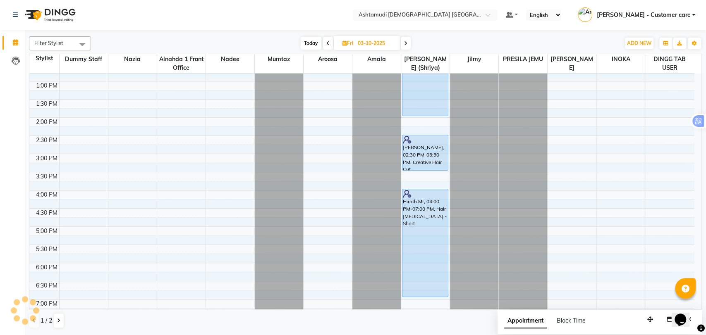
select select "tentative"
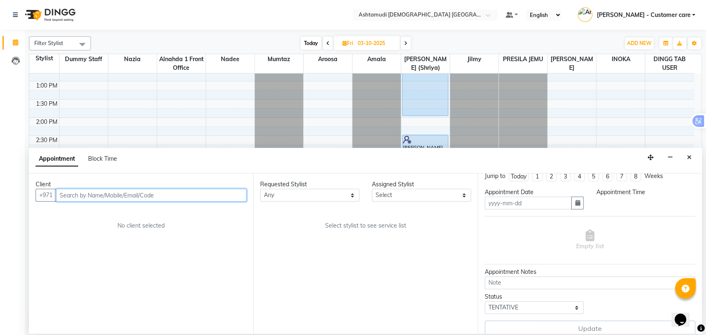
scroll to position [17, 0]
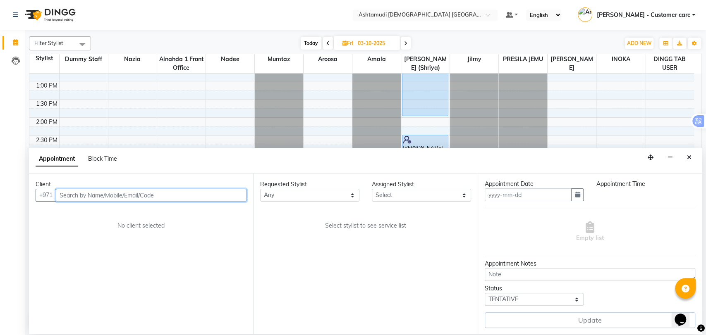
type input "03-10-2025"
select select "upcoming"
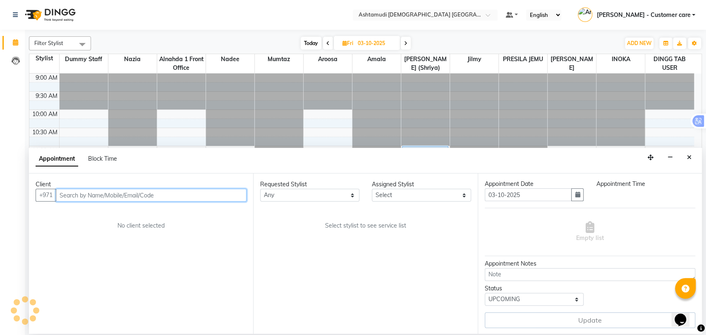
select select "870"
click at [540, 301] on select "Select TENTATIVE CONFIRM UPCOMING" at bounding box center [534, 299] width 99 height 13
select select "86641"
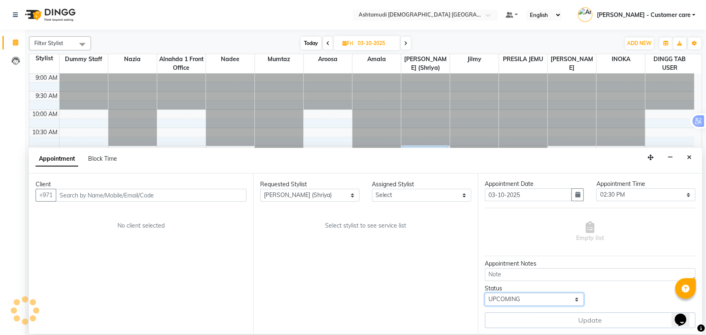
select select "86641"
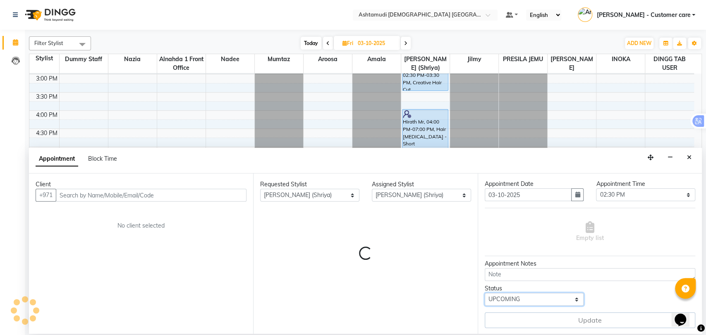
select select "confirm booking"
click at [485, 293] on select "Select TENTATIVE CONFIRM UPCOMING" at bounding box center [534, 299] width 99 height 13
select select "3626"
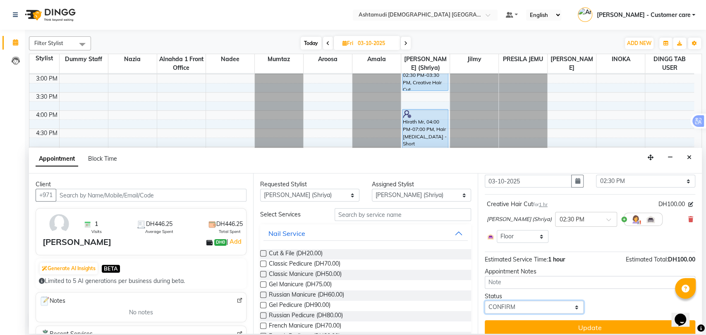
scroll to position [38, 0]
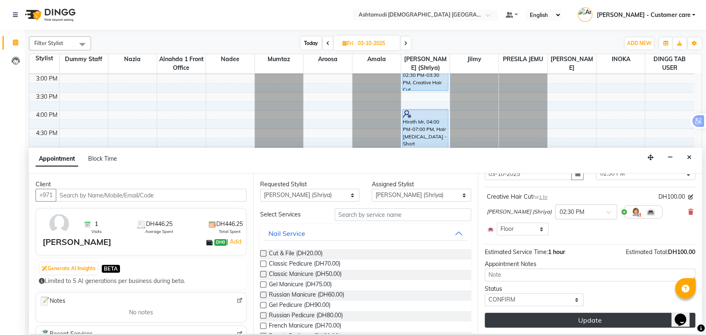
click at [523, 315] on button "Update" at bounding box center [590, 320] width 210 height 15
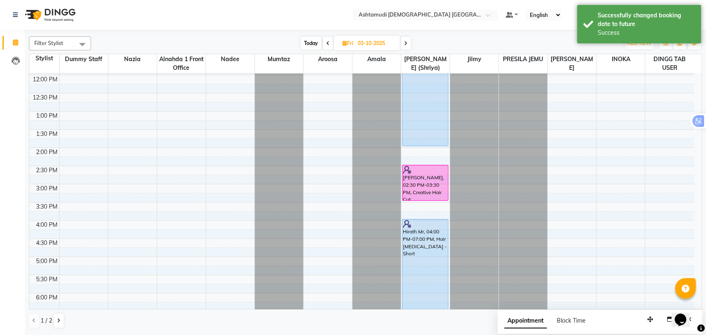
scroll to position [79, 0]
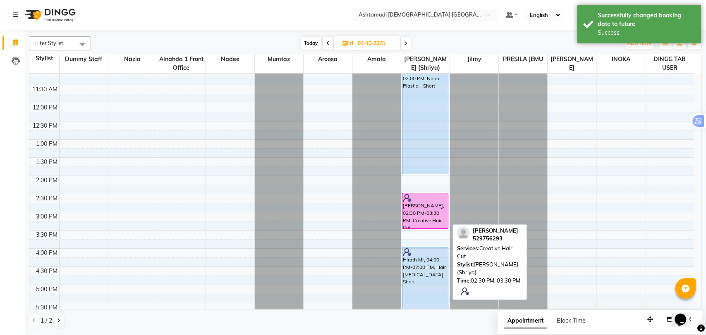
click at [429, 206] on div "gopikanull, 02:30 PM-03:30 PM, Creative Hair Cut" at bounding box center [424, 210] width 45 height 35
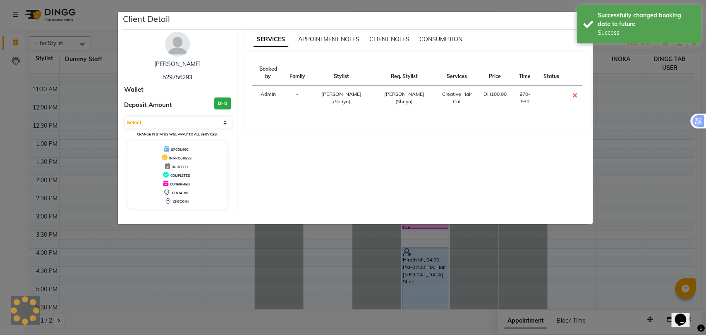
select select "6"
drag, startPoint x: 162, startPoint y: 76, endPoint x: 194, endPoint y: 75, distance: 31.9
click at [194, 75] on div "gopika 529756293" at bounding box center [177, 71] width 107 height 22
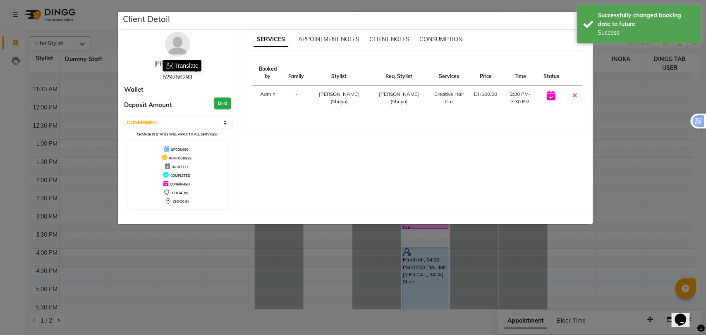
copy span "529756293"
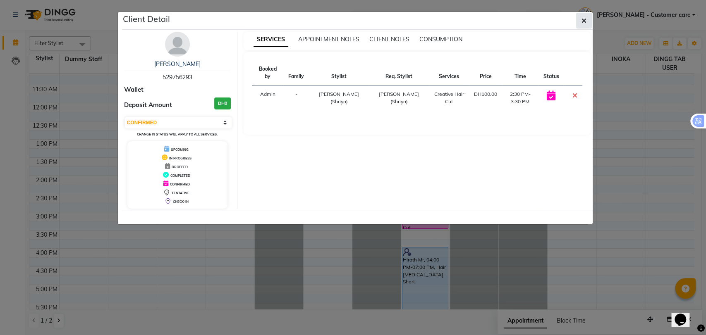
click at [582, 16] on button "button" at bounding box center [584, 21] width 16 height 16
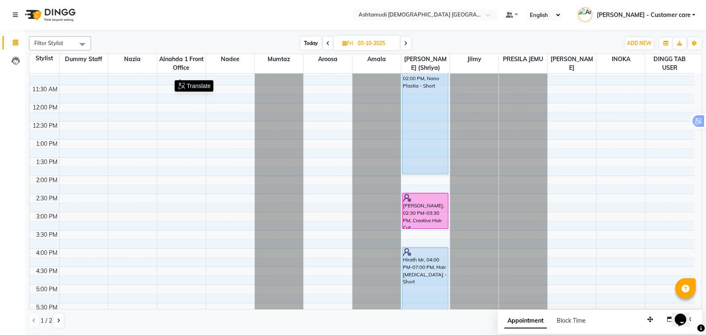
scroll to position [0, 0]
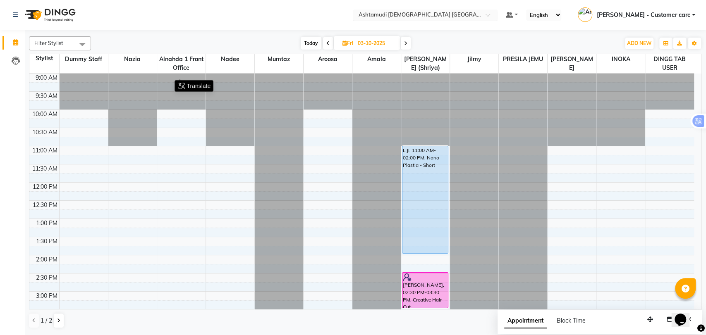
click at [453, 11] on div "× Ashtamudi Ladies Salon Sahara Center, Dubai" at bounding box center [420, 15] width 124 height 8
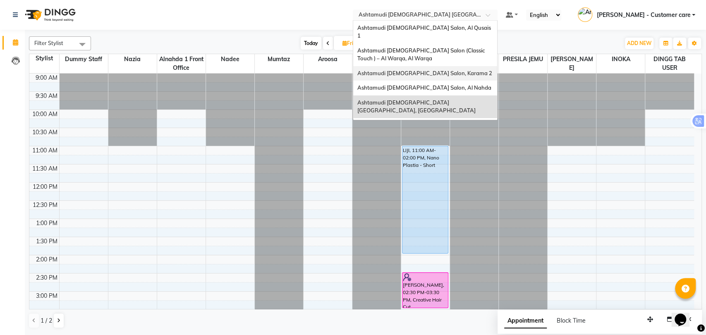
click at [430, 70] on span "Ashtamudi [DEMOGRAPHIC_DATA] Salon, Karama 2" at bounding box center [424, 73] width 135 height 7
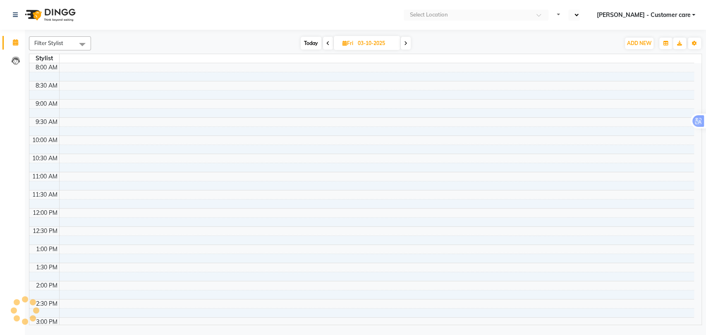
select select "en"
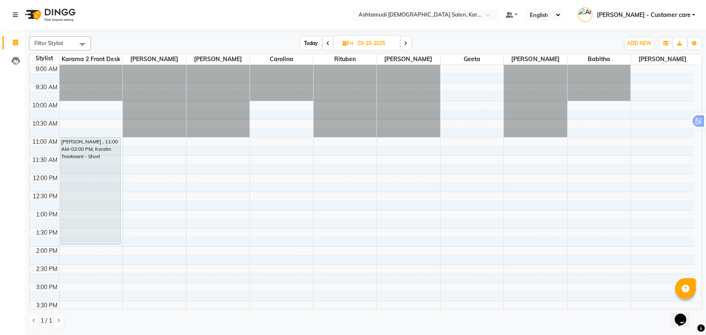
click at [404, 44] on icon at bounding box center [405, 43] width 3 height 5
type input "04-10-2025"
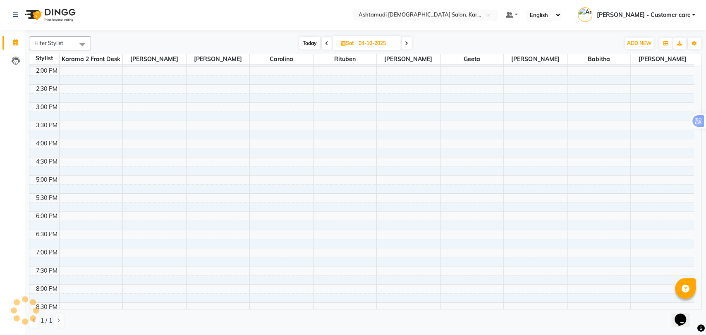
scroll to position [24, 0]
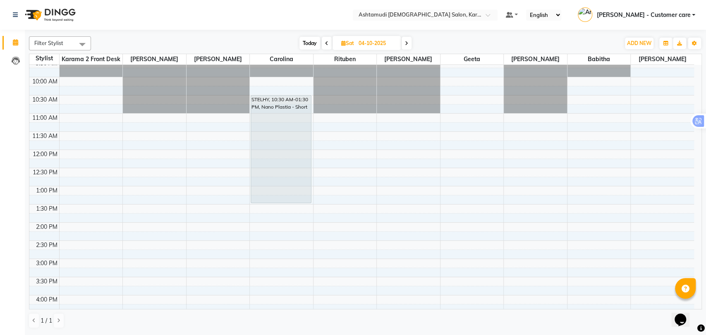
click at [215, 151] on div "9:00 AM 9:30 AM 10:00 AM 10:30 AM 11:00 AM 11:30 AM 12:00 PM 12:30 PM 1:00 PM 1…" at bounding box center [361, 295] width 664 height 509
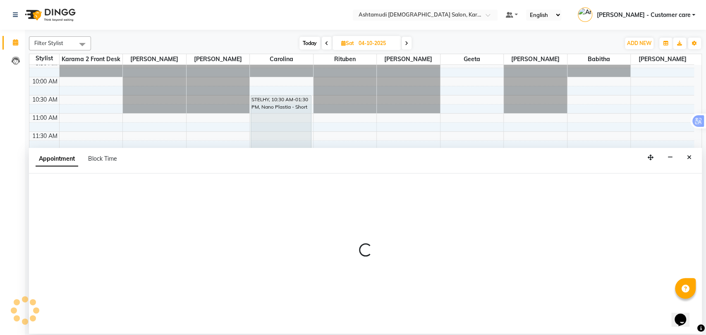
select select "67750"
select select "720"
select select "tentative"
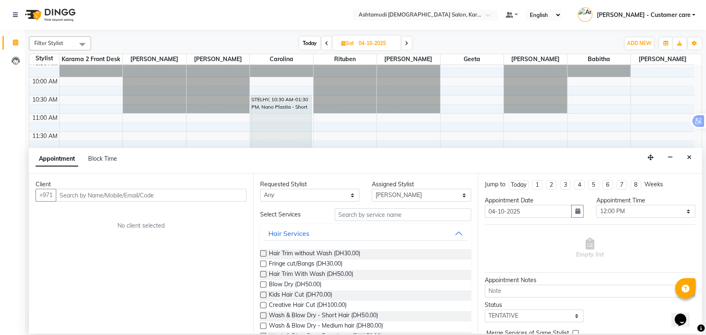
click at [108, 199] on input "text" at bounding box center [151, 195] width 191 height 13
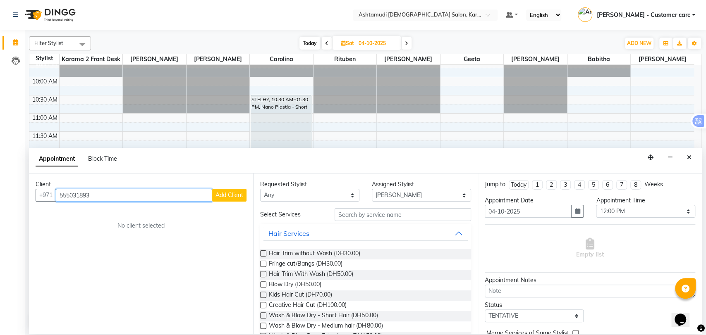
click at [75, 196] on input "555031893" at bounding box center [134, 195] width 156 height 13
paste input "910555318936"
click at [69, 196] on input "910555318936" at bounding box center [134, 195] width 156 height 13
type input "555318936"
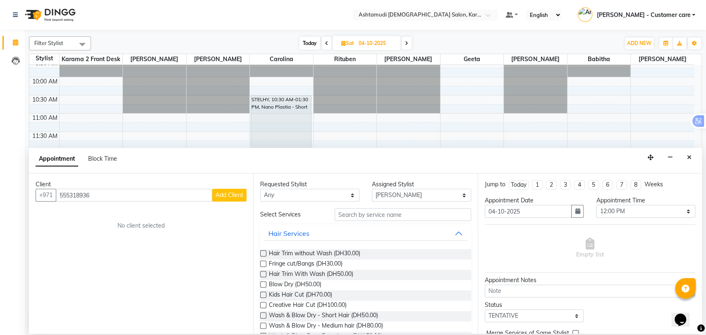
click at [222, 195] on span "Add Client" at bounding box center [229, 194] width 28 height 7
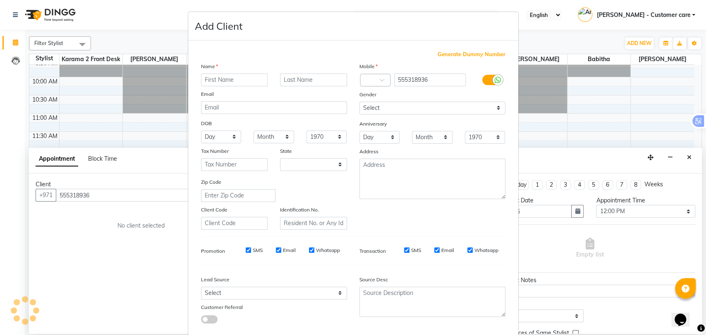
select select "3798"
click at [224, 83] on input "text" at bounding box center [234, 80] width 67 height 13
click at [236, 86] on input "ms" at bounding box center [234, 80] width 67 height 13
type input "m"
type input "Ms"
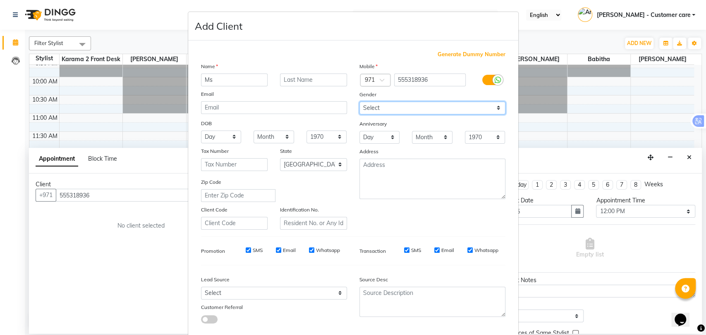
click at [398, 107] on select "Select [DEMOGRAPHIC_DATA] [DEMOGRAPHIC_DATA] Other Prefer Not To Say" at bounding box center [432, 108] width 146 height 13
select select "[DEMOGRAPHIC_DATA]"
click at [359, 102] on select "Select [DEMOGRAPHIC_DATA] [DEMOGRAPHIC_DATA] Other Prefer Not To Say" at bounding box center [432, 108] width 146 height 13
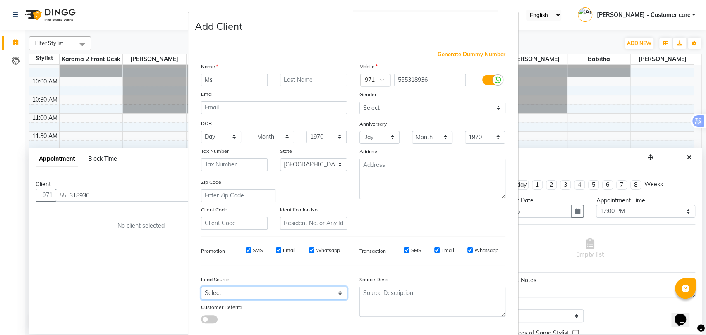
click at [245, 294] on select "Select Walk-in Referral Internet Friend Word of Mouth Advertisement Facebook Ju…" at bounding box center [274, 293] width 146 height 13
select select "50641"
click at [201, 287] on select "Select Walk-in Referral Internet Friend Word of Mouth Advertisement Facebook Ju…" at bounding box center [274, 293] width 146 height 13
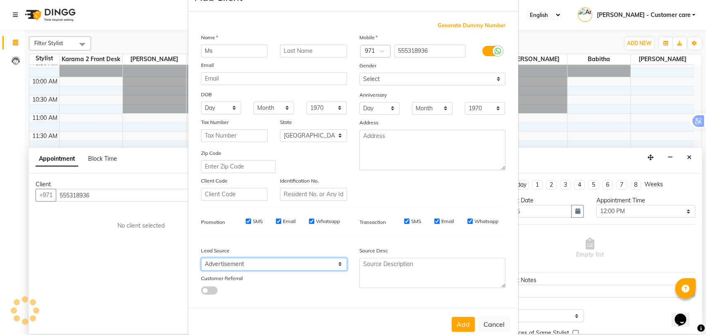
scroll to position [45, 0]
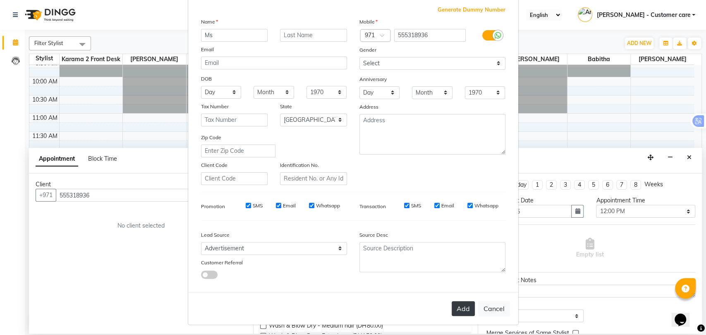
click at [456, 313] on button "Add" at bounding box center [462, 308] width 23 height 15
type input "55*****36"
select select
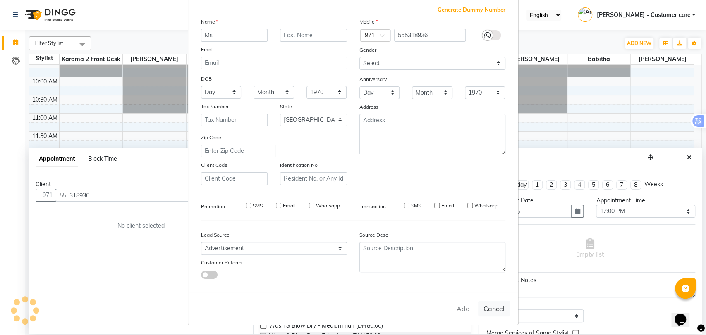
select select "null"
select select
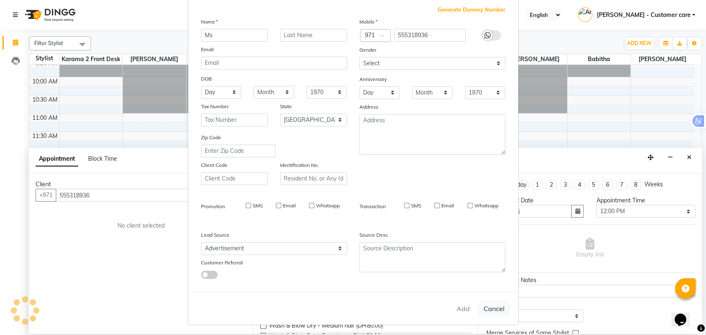
checkbox input "false"
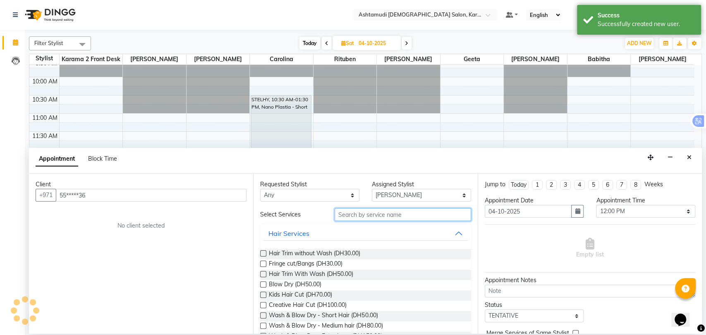
click at [382, 217] on input "text" at bounding box center [402, 214] width 136 height 13
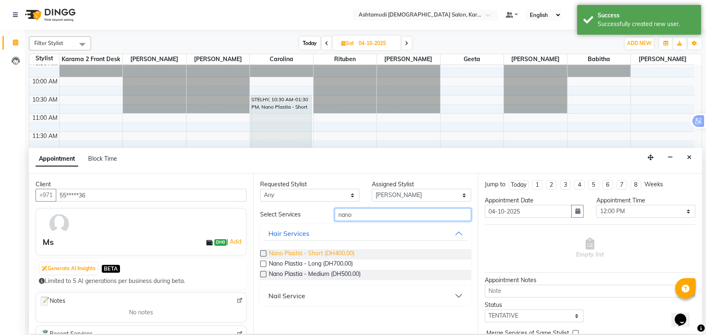
type input "nano"
click at [347, 253] on span "Nano Plastia - Short (DH400.00)" at bounding box center [312, 254] width 86 height 10
checkbox input "false"
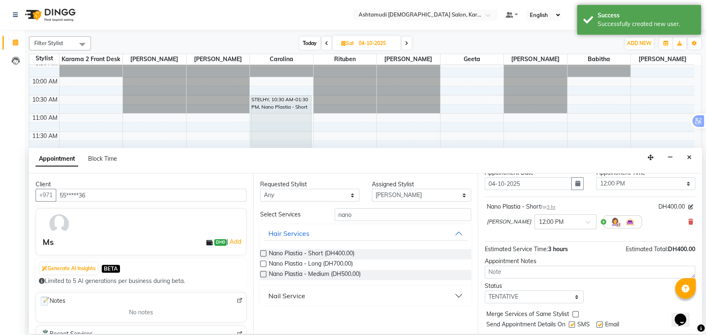
scroll to position [49, 0]
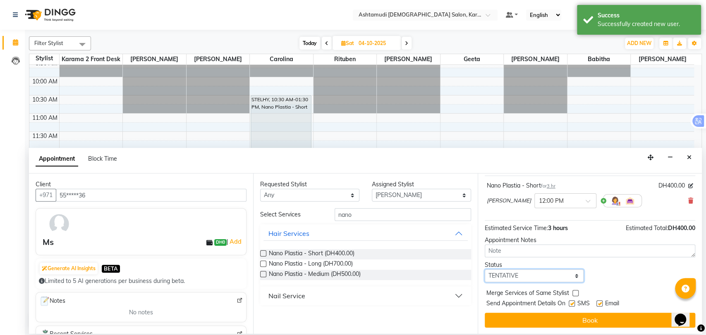
click at [525, 274] on select "Select TENTATIVE CONFIRM UPCOMING" at bounding box center [534, 276] width 99 height 13
select select "upcoming"
click at [485, 270] on select "Select TENTATIVE CONFIRM UPCOMING" at bounding box center [534, 276] width 99 height 13
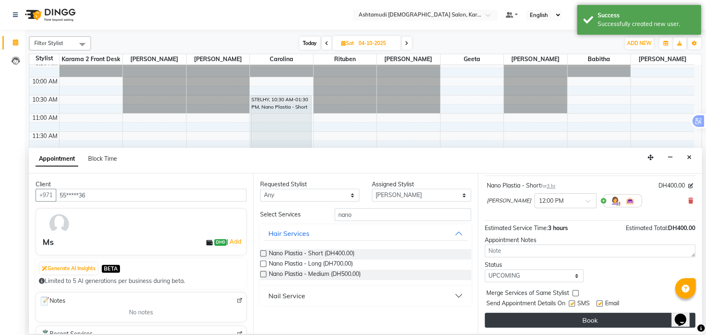
click at [550, 319] on button "Book" at bounding box center [590, 320] width 210 height 15
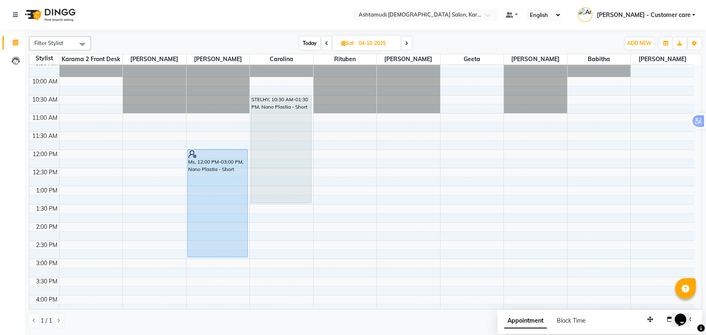
click at [305, 43] on span "Today" at bounding box center [309, 43] width 21 height 13
type input "02-10-2025"
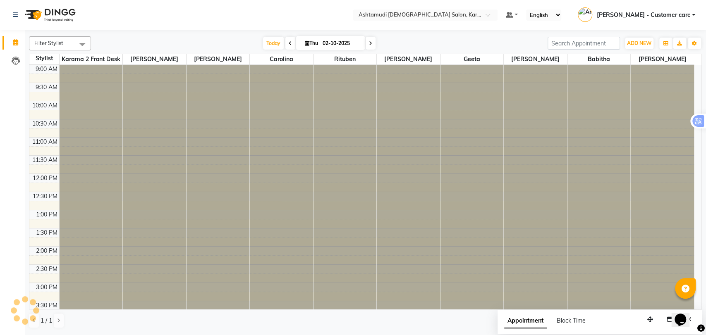
scroll to position [254, 0]
